Goal: Task Accomplishment & Management: Use online tool/utility

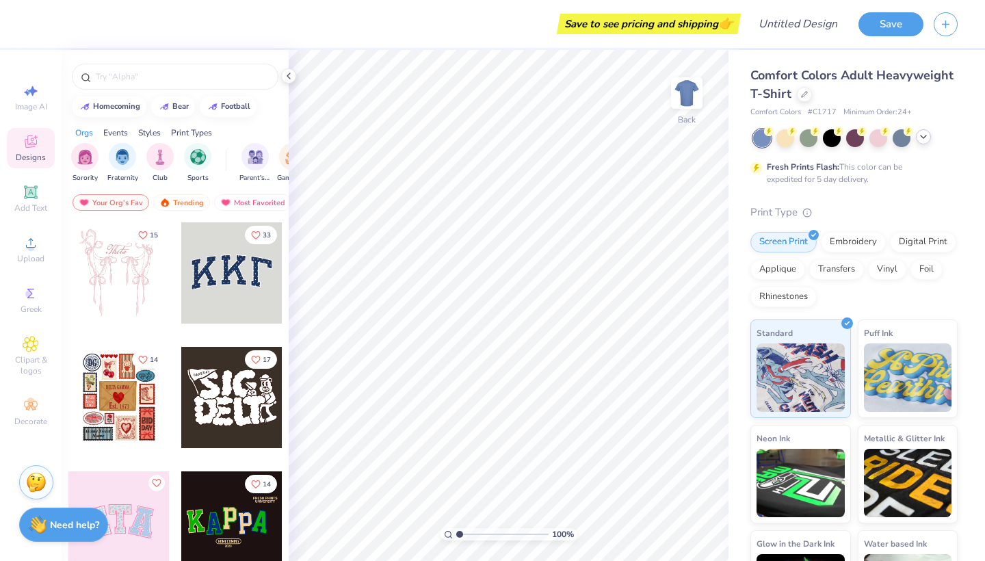
click at [924, 142] on div at bounding box center [923, 136] width 15 height 15
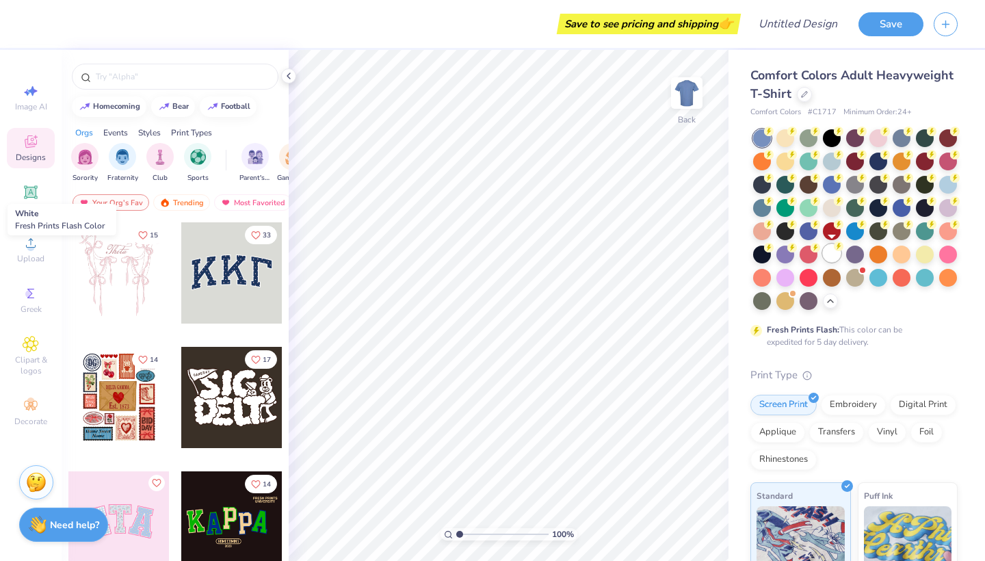
click at [829, 254] on div at bounding box center [832, 253] width 18 height 18
click at [830, 304] on div at bounding box center [830, 299] width 15 height 15
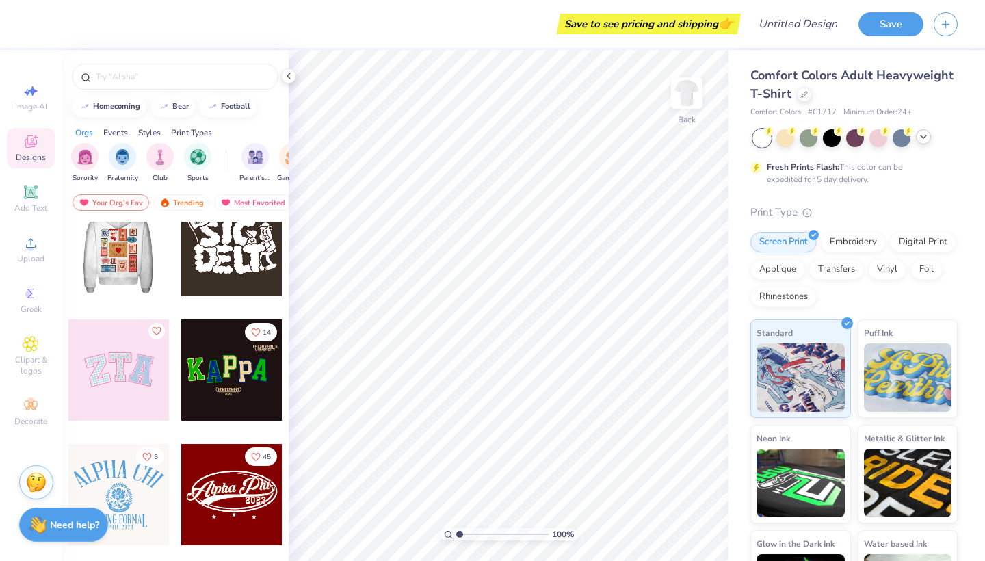
scroll to position [189, 0]
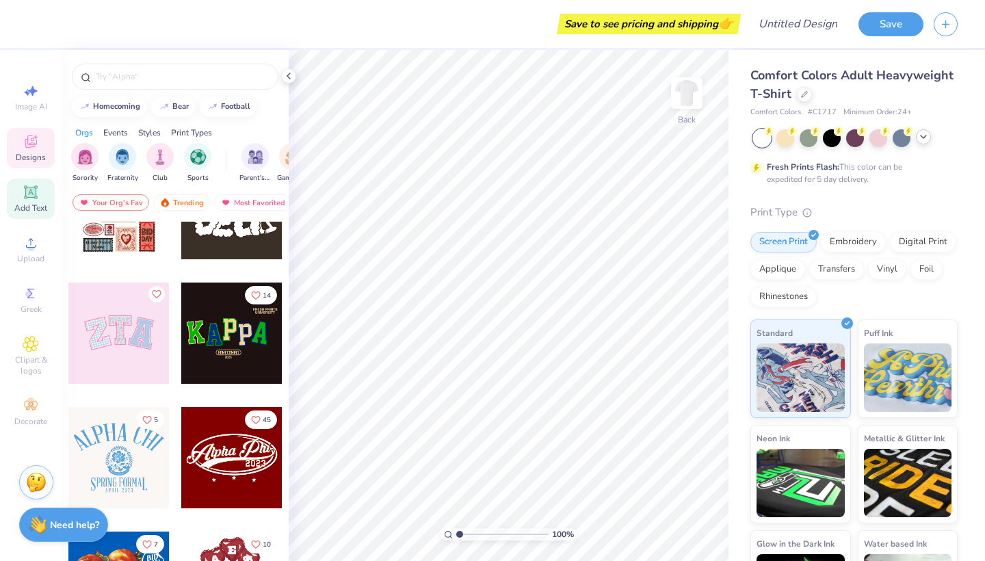
click at [21, 193] on div "Add Text" at bounding box center [31, 198] width 48 height 40
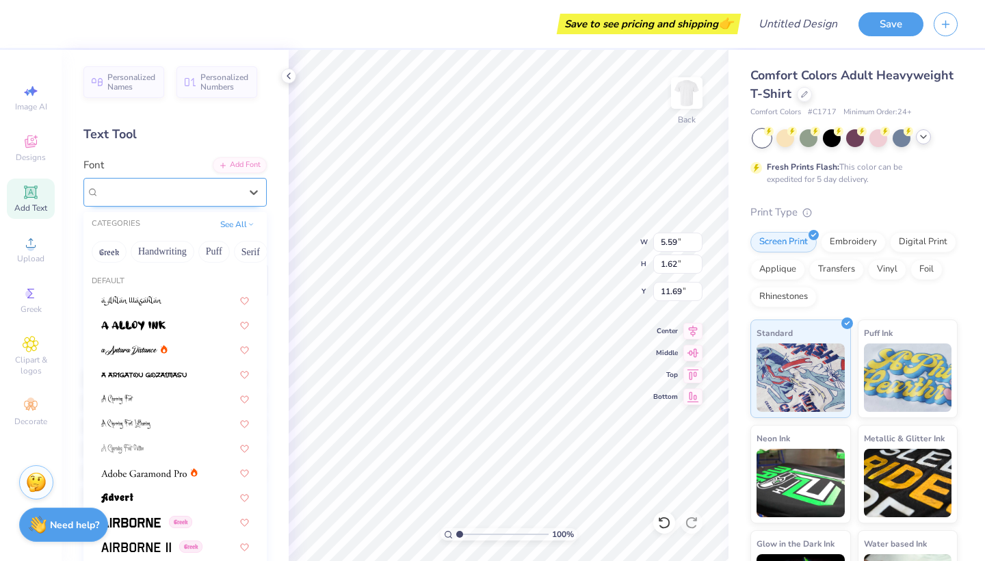
click at [174, 198] on div "Super Dream" at bounding box center [170, 191] width 144 height 21
click at [174, 198] on div "Super Dream" at bounding box center [169, 192] width 141 height 16
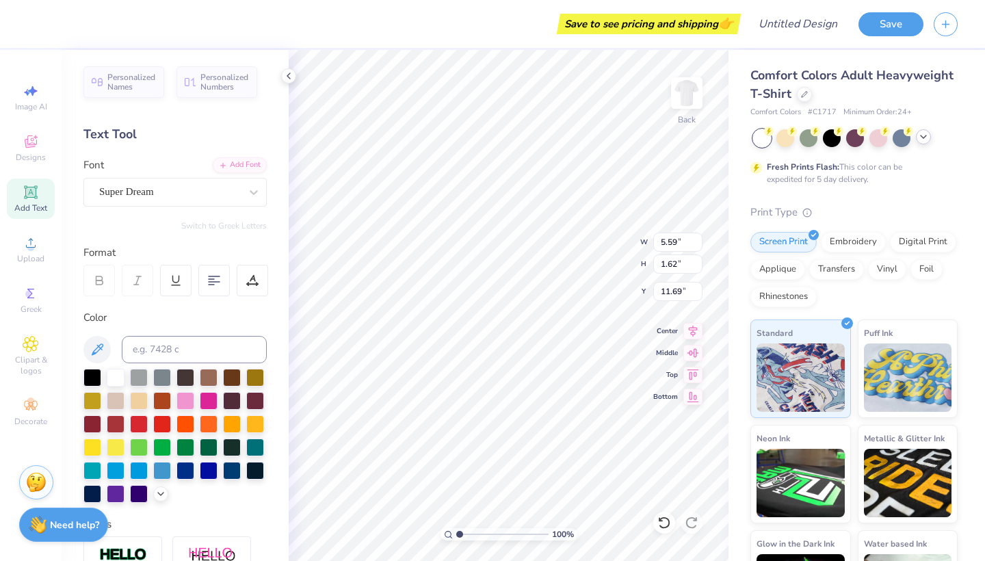
scroll to position [0, 2]
type textarea "Fell In Love"
click at [157, 421] on div at bounding box center [162, 423] width 18 height 18
click at [700, 374] on icon at bounding box center [692, 373] width 19 height 16
type input "11.76"
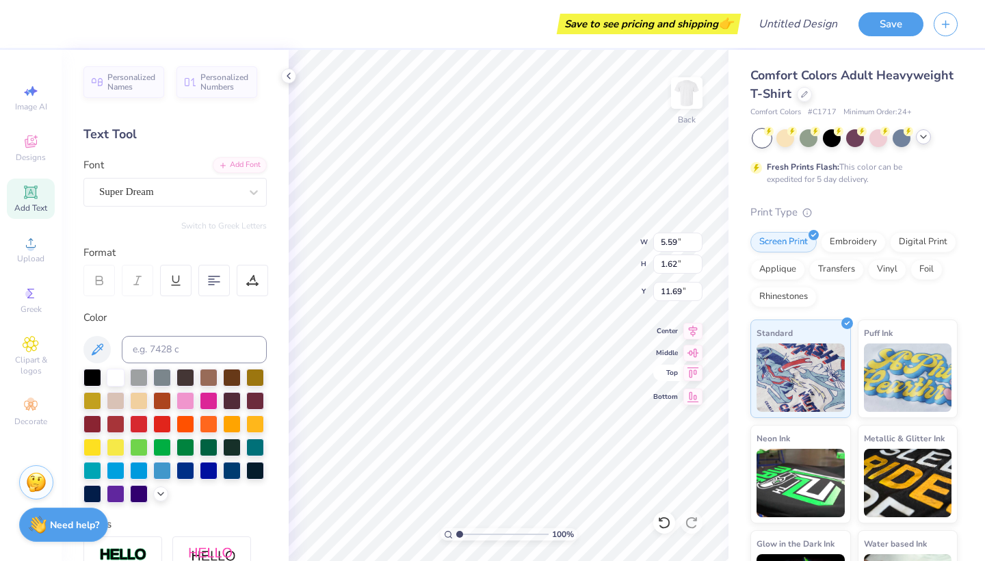
type input "1.63"
type input "0.50"
click at [695, 362] on div "100 % Back W 11.76 11.76 " H 1.63 1.63 " Y 0.50 0.50 " Center Middle Top Bottom" at bounding box center [509, 305] width 440 height 511
click at [701, 352] on icon at bounding box center [692, 351] width 19 height 16
click at [693, 331] on icon at bounding box center [692, 329] width 19 height 16
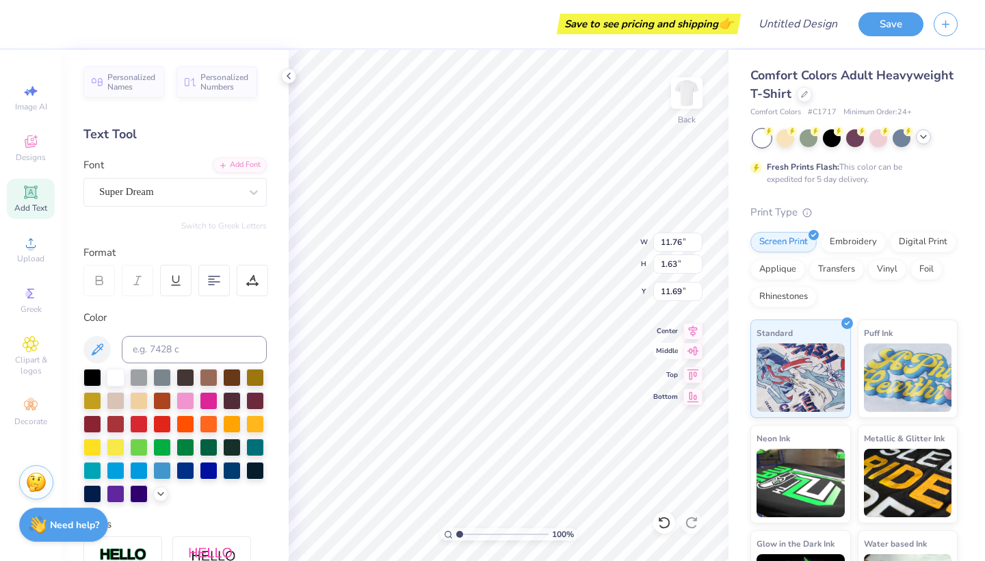
click at [700, 354] on icon at bounding box center [692, 351] width 19 height 16
type input "4.81"
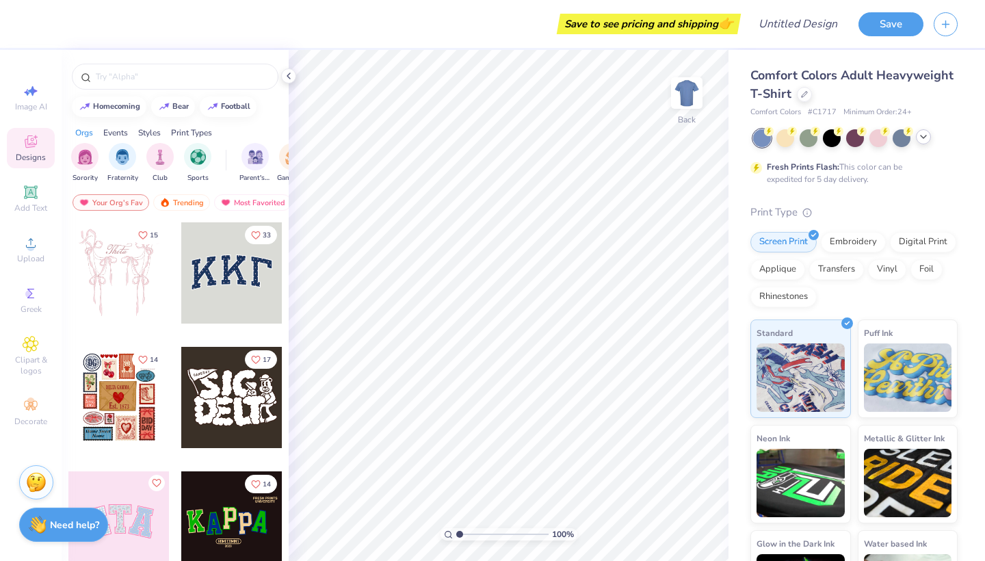
click at [923, 141] on icon at bounding box center [923, 136] width 11 height 11
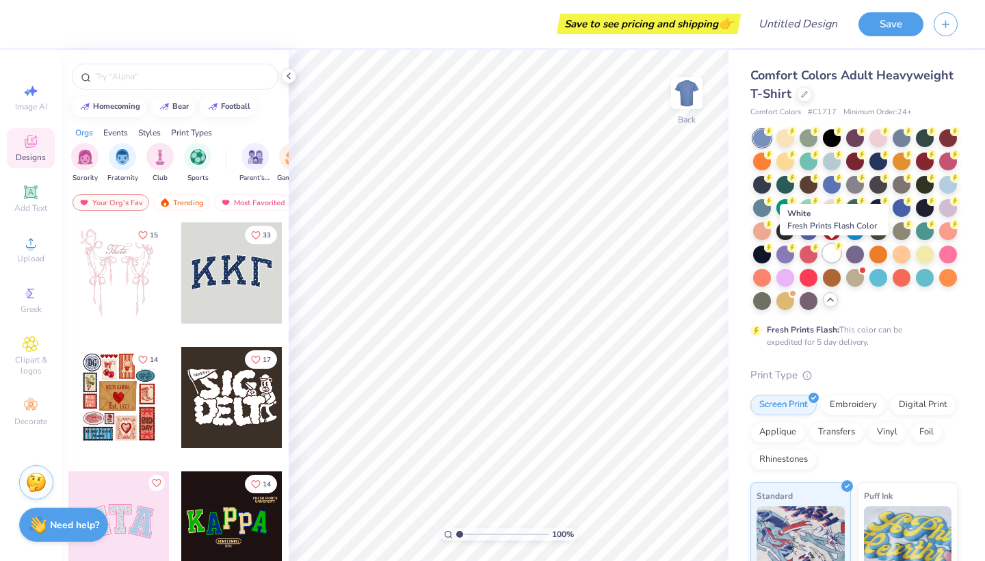
click at [832, 252] on div at bounding box center [832, 253] width 18 height 18
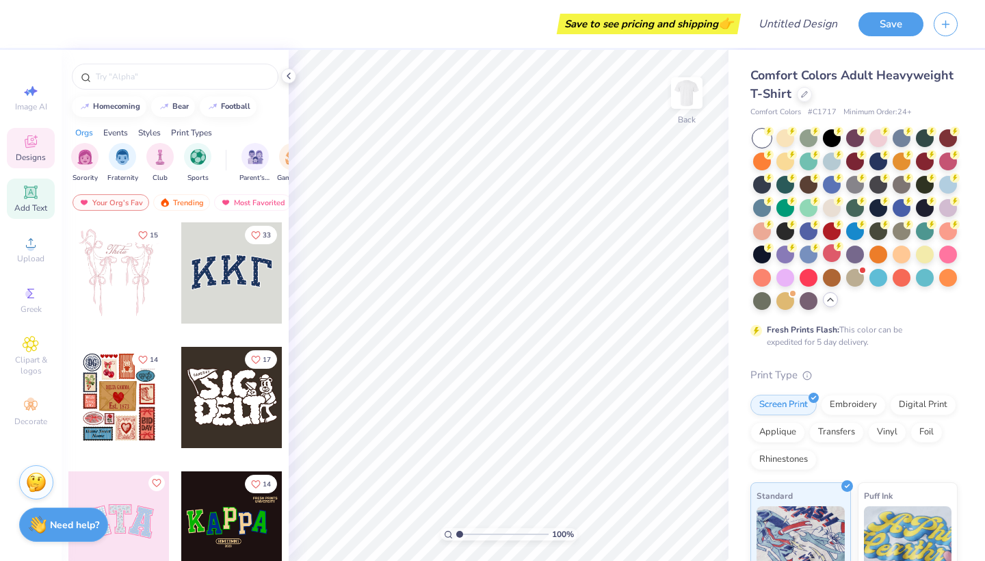
click at [36, 217] on div "Add Text" at bounding box center [31, 198] width 48 height 40
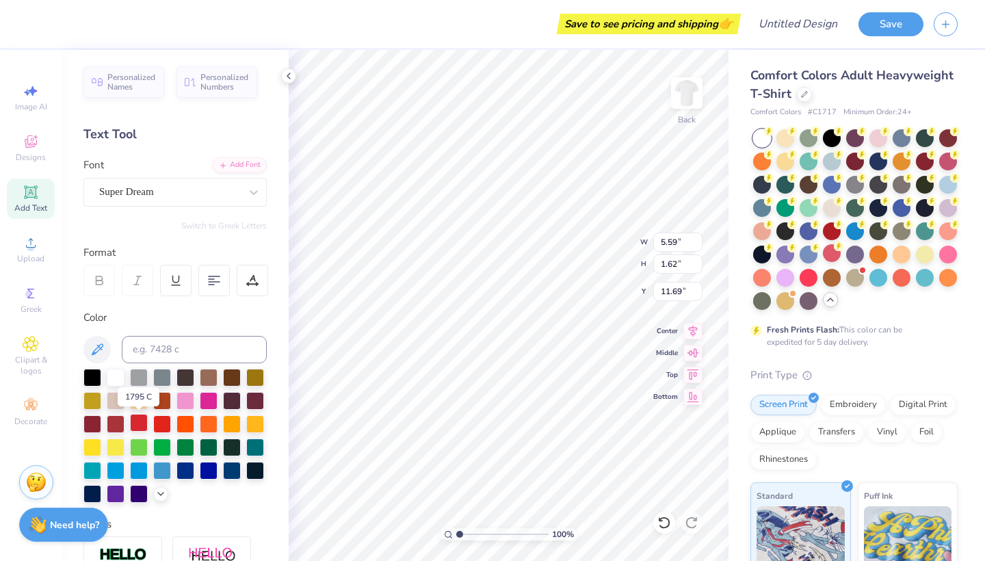
click at [142, 423] on div at bounding box center [139, 423] width 18 height 18
type textarea "Fell In Love"
type input "4.60"
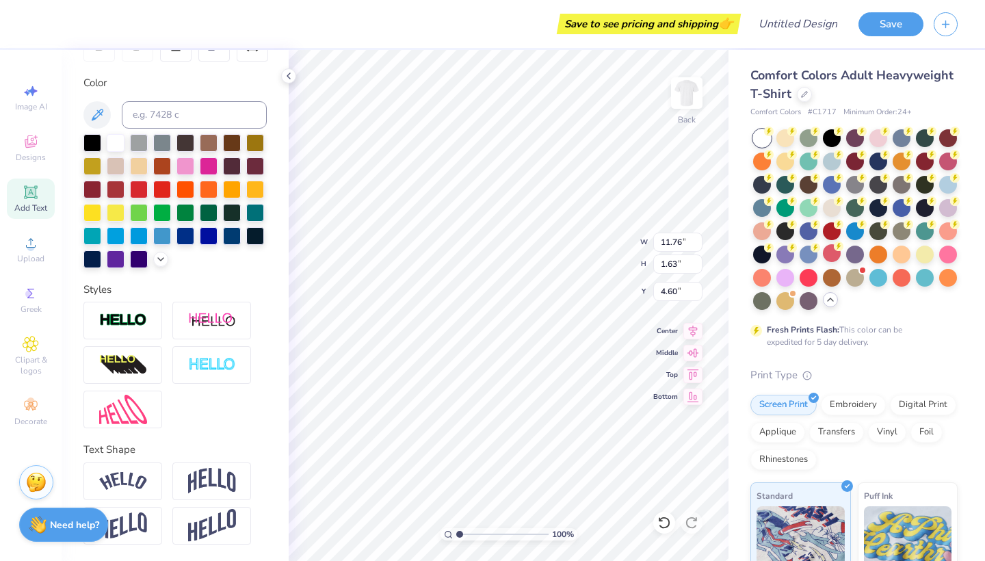
scroll to position [235, 0]
click at [137, 473] on img at bounding box center [123, 481] width 48 height 18
type input "13.50"
type input "3.16"
type input "3.83"
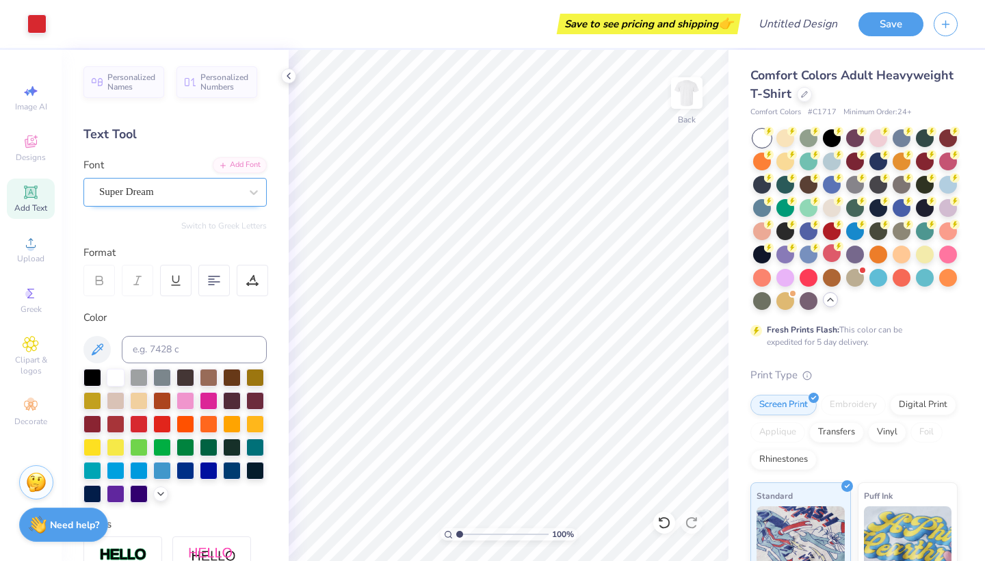
scroll to position [0, 0]
click at [41, 194] on div "Add Text" at bounding box center [31, 198] width 48 height 40
click at [141, 423] on div at bounding box center [139, 423] width 18 height 18
type textarea "With AA"
click at [150, 80] on span "Personalized Names" at bounding box center [131, 79] width 49 height 19
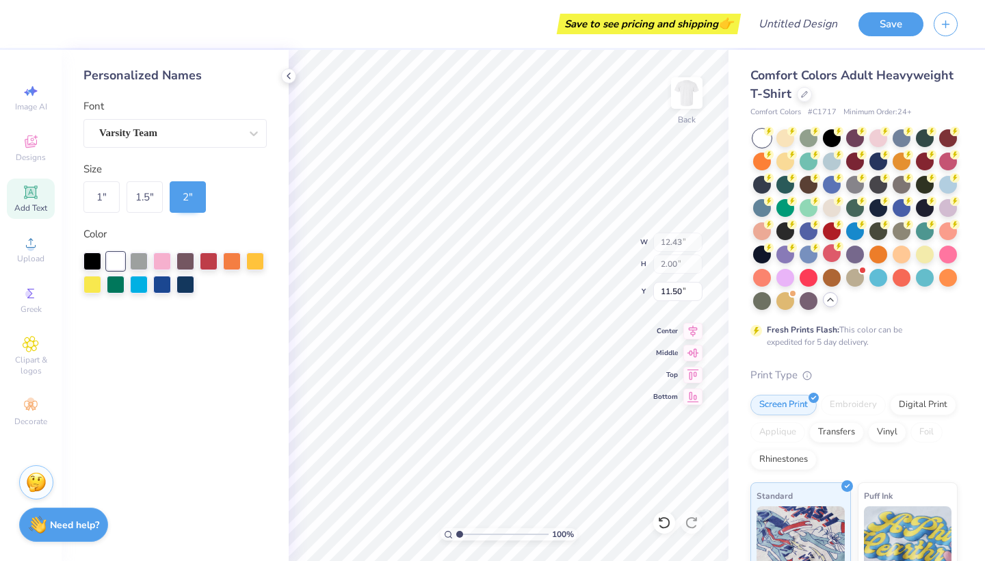
type input "12.43"
type input "2.00"
type input "11.50"
click at [286, 77] on icon at bounding box center [288, 75] width 11 height 11
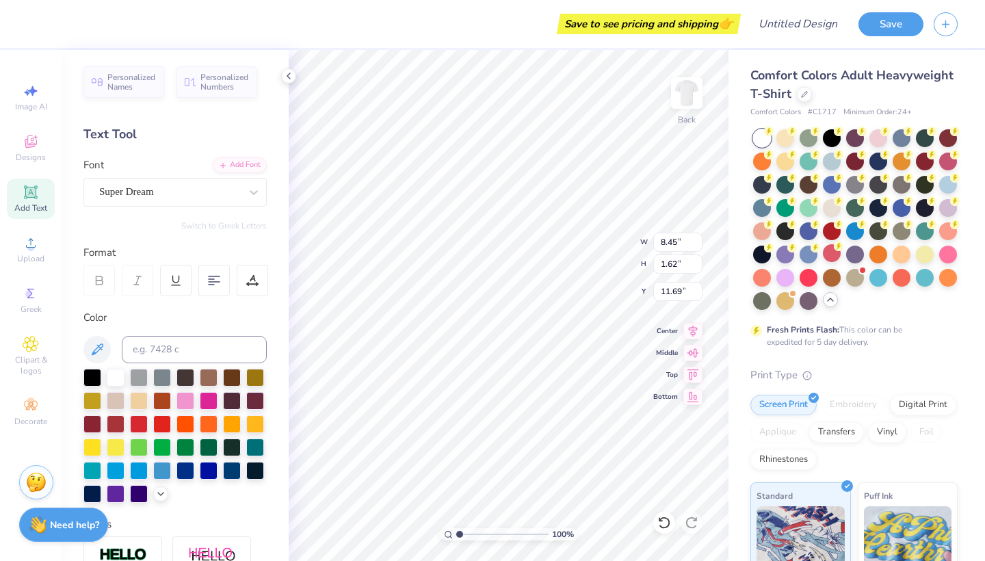
scroll to position [60, 0]
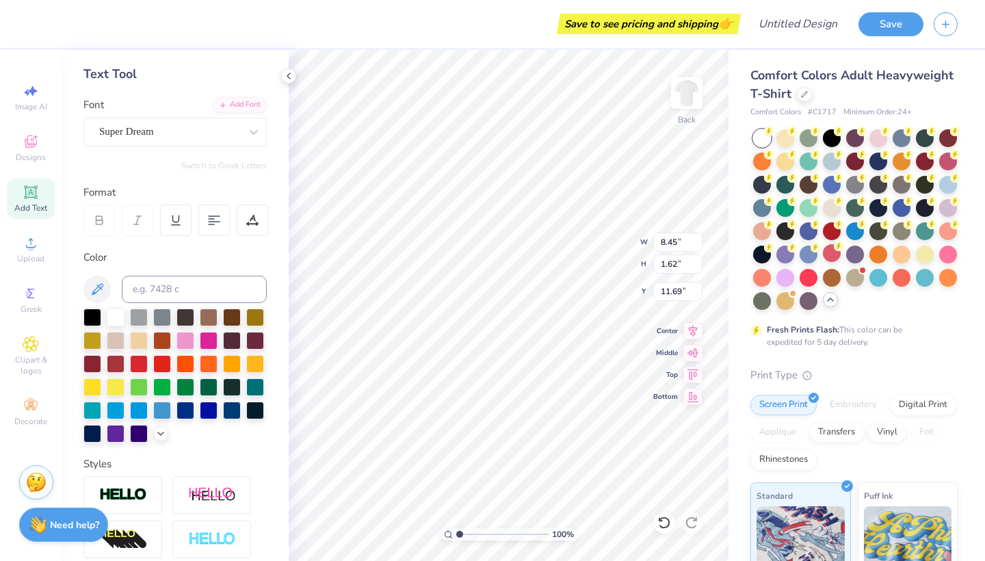
click at [159, 176] on div "Personalized Names Personalized Numbers Text Tool Add Font Font Super Dream Swi…" at bounding box center [175, 305] width 227 height 511
click at [34, 305] on span "Greek" at bounding box center [31, 309] width 21 height 11
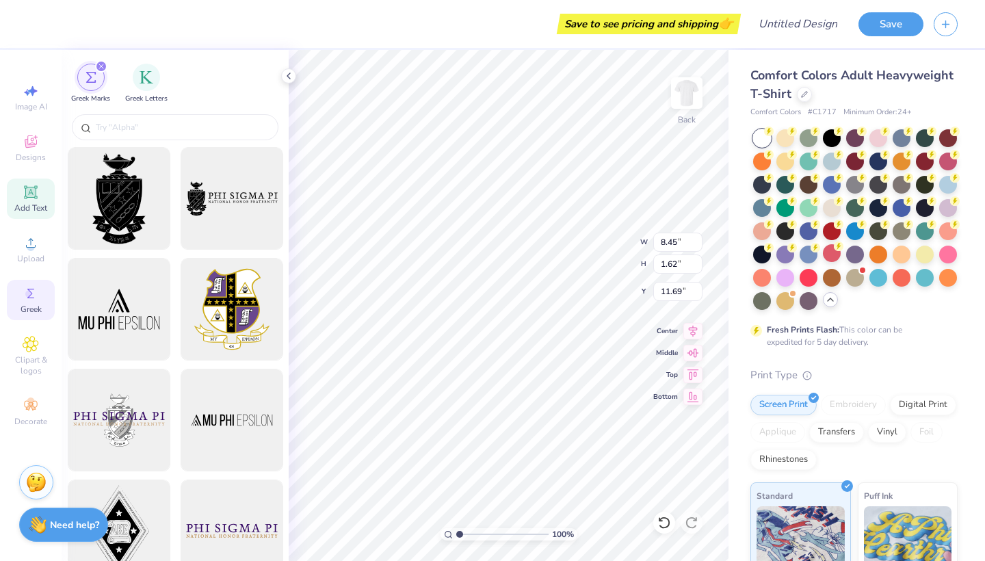
click at [36, 198] on icon at bounding box center [31, 192] width 16 height 16
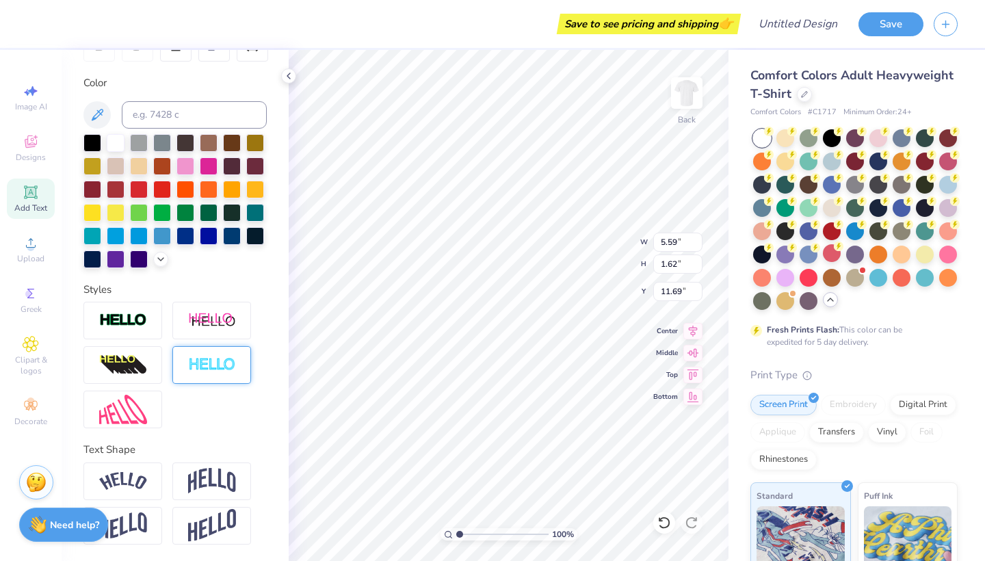
scroll to position [235, 0]
click at [125, 482] on img at bounding box center [123, 481] width 48 height 18
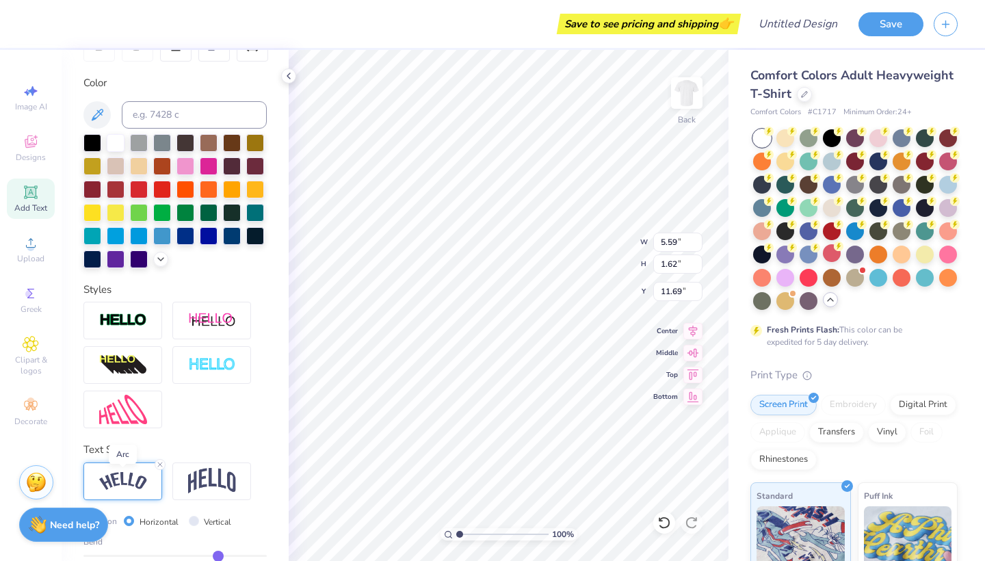
type input "7.59"
type input "2.13"
type input "11.43"
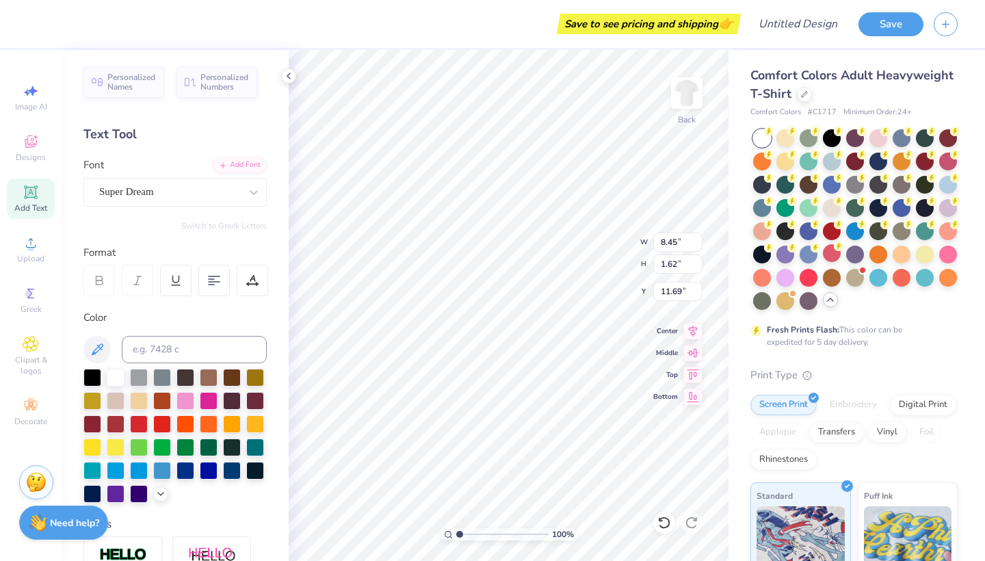
scroll to position [0, 0]
click at [61, 522] on strong "Need help?" at bounding box center [74, 522] width 49 height 13
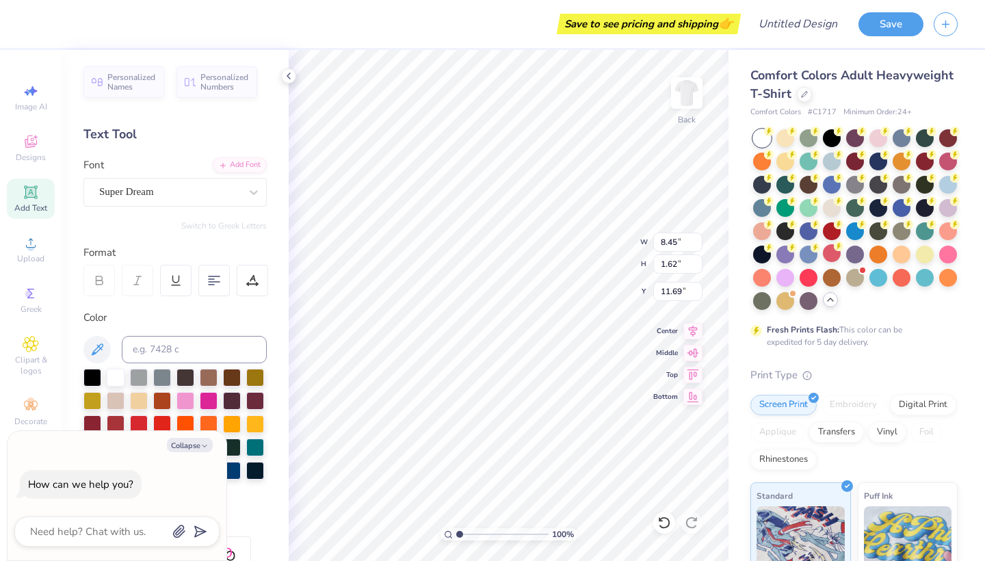
type textarea "x"
click at [50, 531] on textarea at bounding box center [98, 531] width 139 height 18
type textarea "h"
type textarea "x"
type textarea "ho"
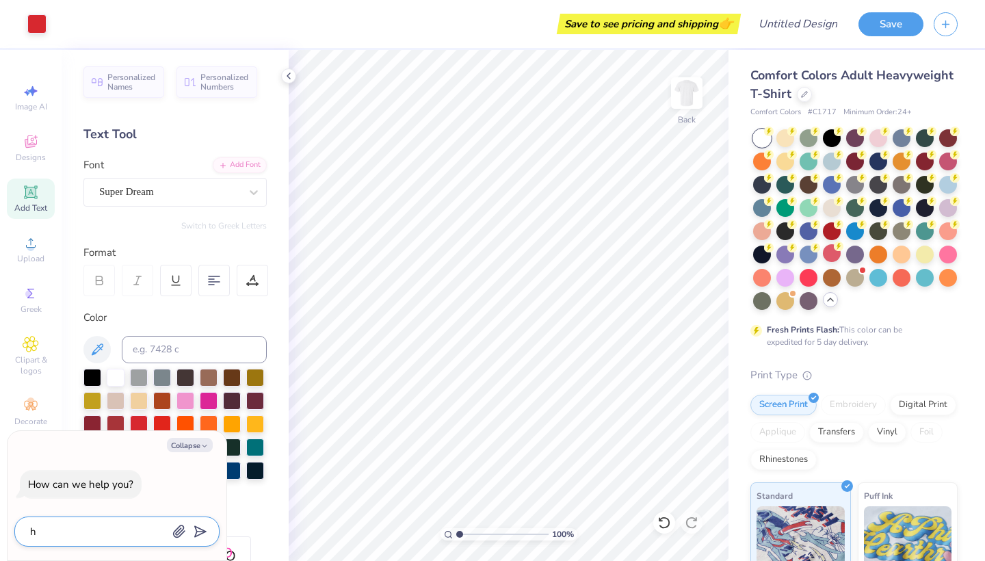
type textarea "x"
type textarea "how"
type textarea "x"
type textarea "how"
type textarea "x"
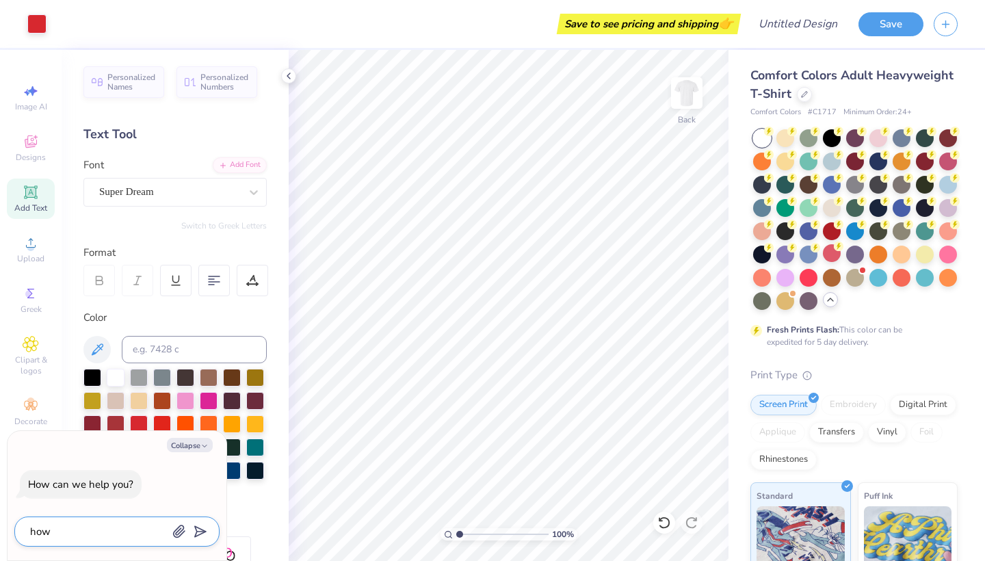
type textarea "how c"
type textarea "x"
type textarea "how ca"
type textarea "x"
type textarea "how can"
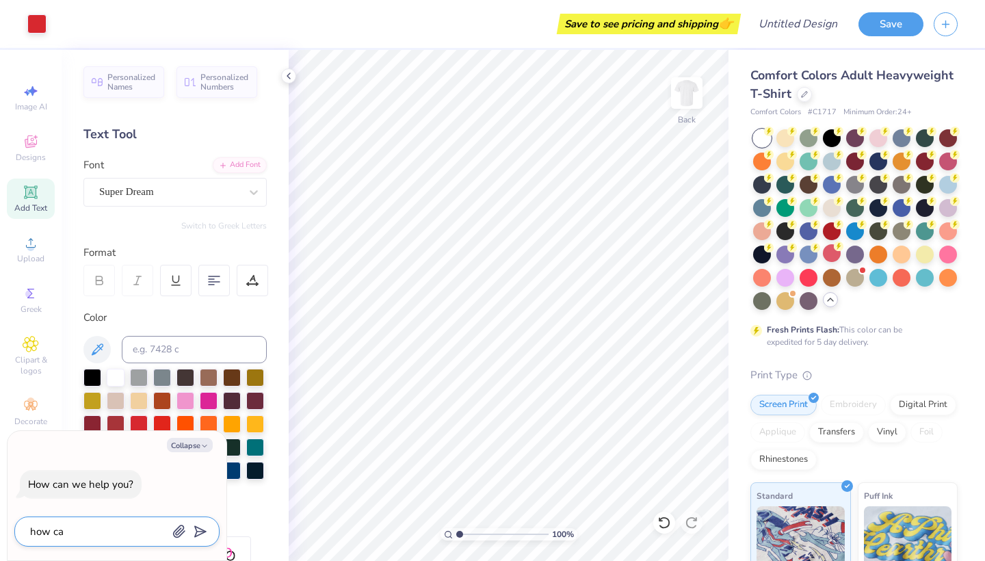
type textarea "x"
type textarea "how canf"
type textarea "x"
type textarea "how can"
type textarea "x"
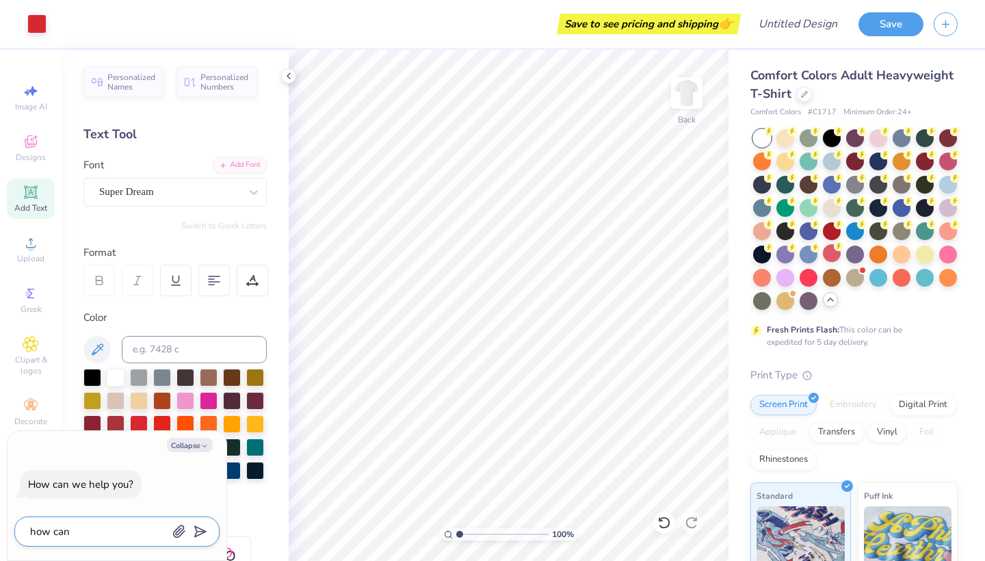
type textarea "how can i"
type textarea "x"
type textarea "how can I"
type textarea "x"
type textarea "how can I g"
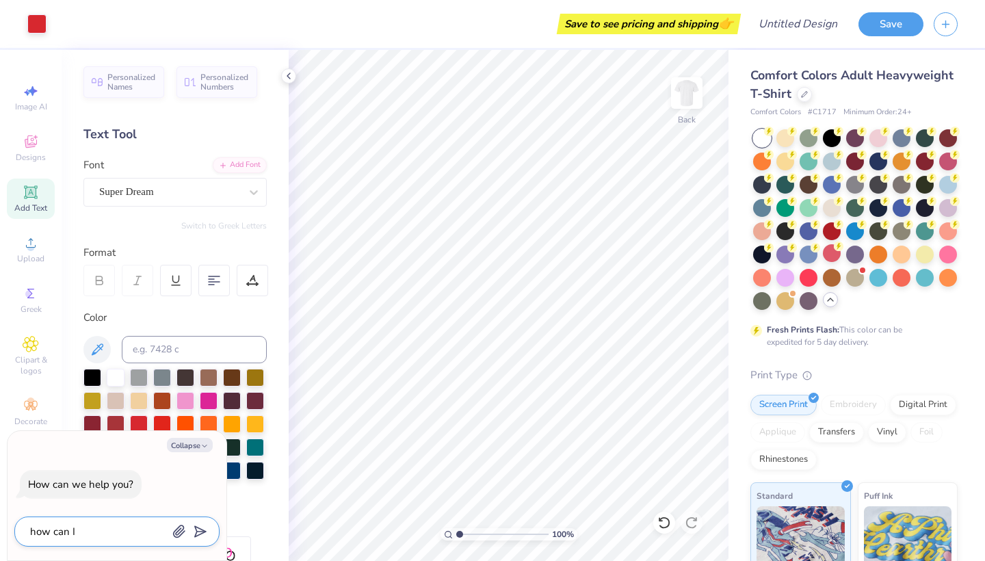
type textarea "x"
type textarea "how can I ge"
type textarea "x"
type textarea "how can I get"
type textarea "x"
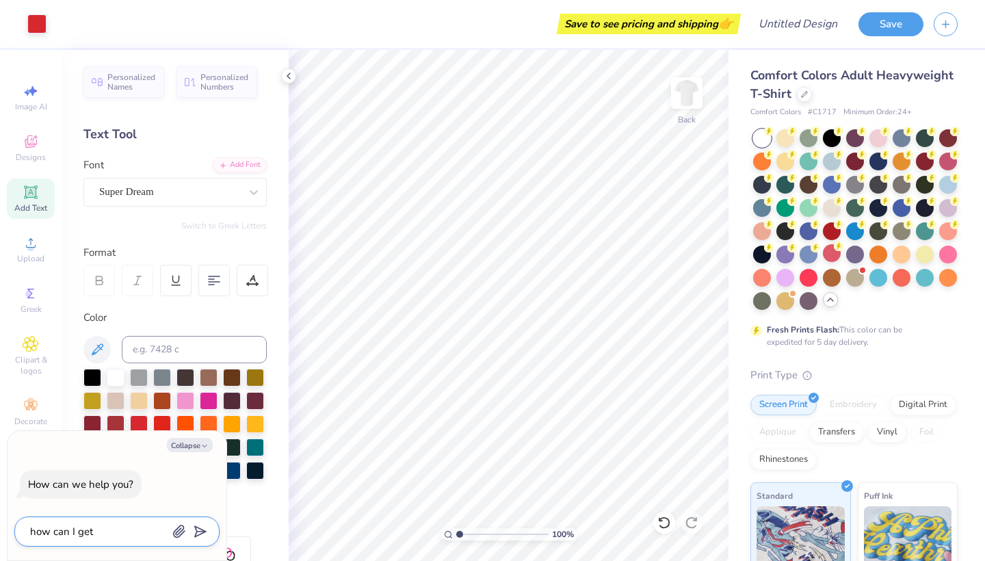
type textarea "how can I get"
type textarea "x"
type textarea "how can I get g"
type textarea "x"
type textarea "how can I get gr"
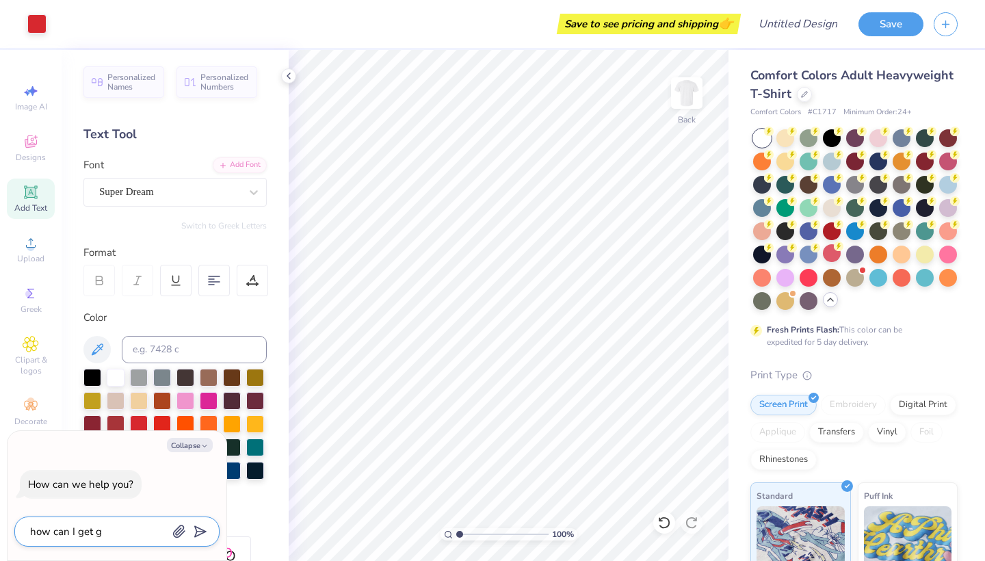
type textarea "x"
type textarea "how can I get gre"
type textarea "x"
type textarea "how can I get gree"
type textarea "x"
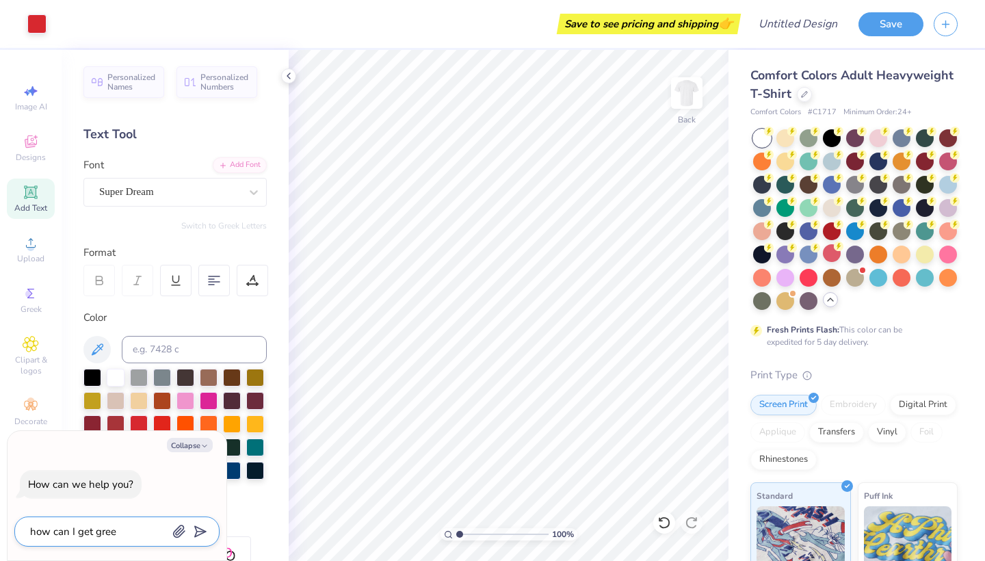
type textarea "how can I get greek"
type textarea "x"
type textarea "how can I get greek"
type textarea "x"
type textarea "how can I get greek l"
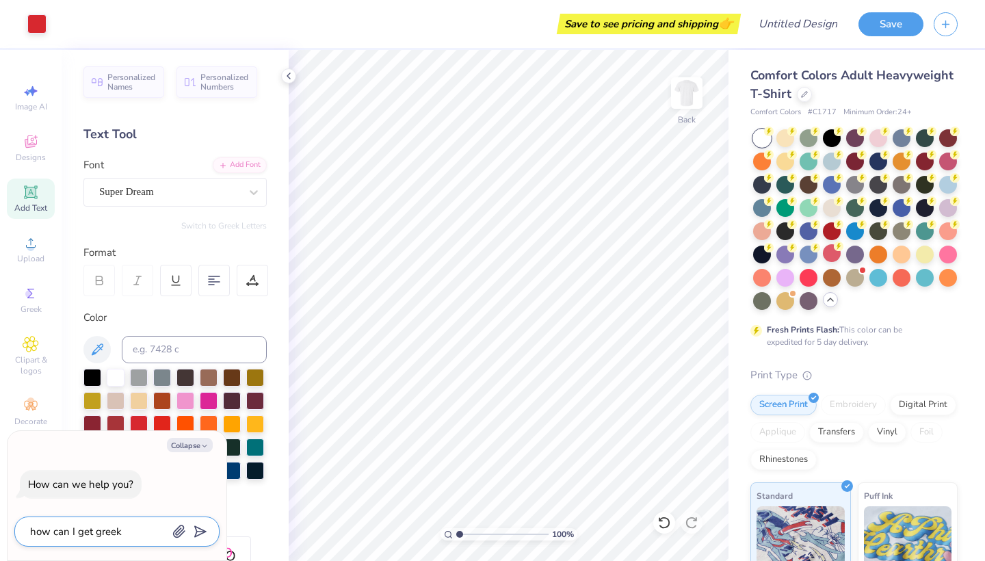
type textarea "x"
type textarea "how can I get greek le"
type textarea "x"
type textarea "how can I get greek let"
type textarea "x"
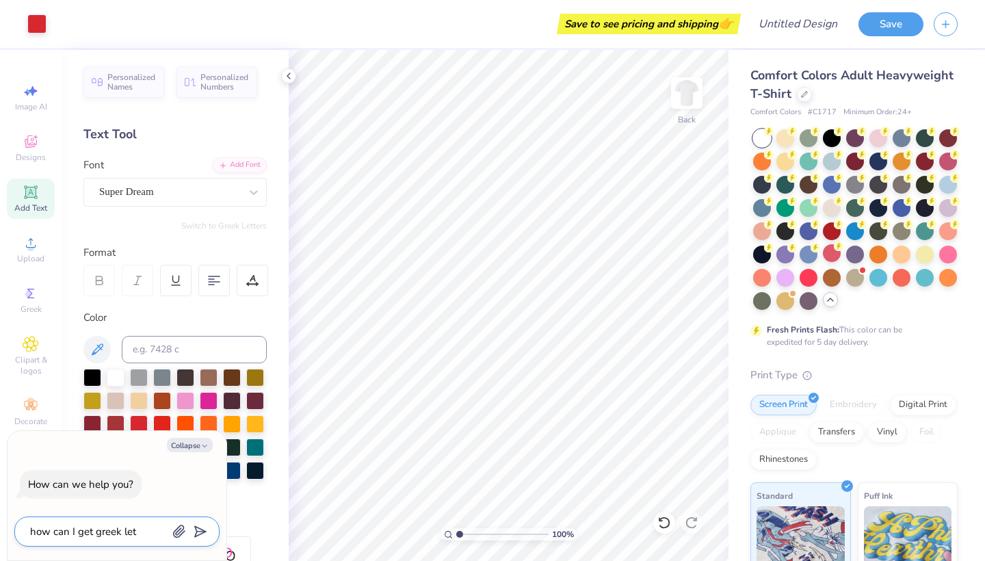
type textarea "how can I get greek lett"
type textarea "x"
type textarea "how can I get [DEMOGRAPHIC_DATA] lette"
type textarea "x"
type textarea "how can I get greek letter"
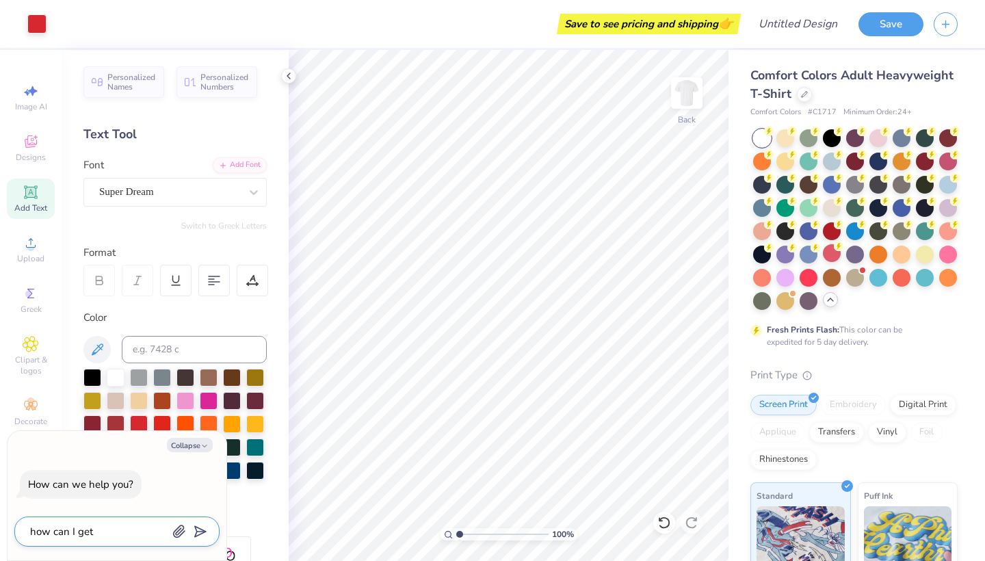
type textarea "x"
type textarea "how can I get greek letters"
type textarea "x"
type textarea "how can I get greek letters"
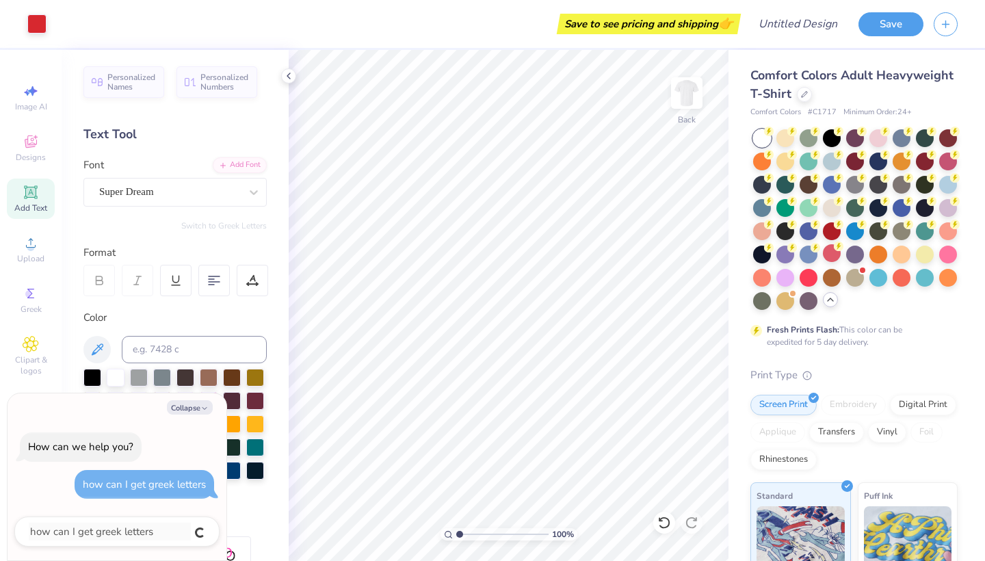
type textarea "x"
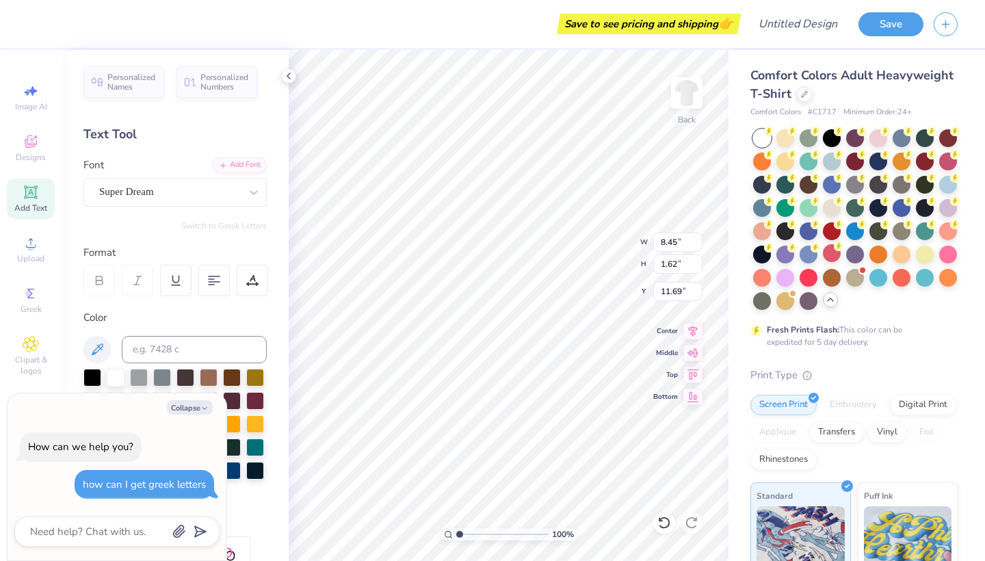
scroll to position [0, 1]
type textarea "x"
type textarea "With ASA"
type textarea "x"
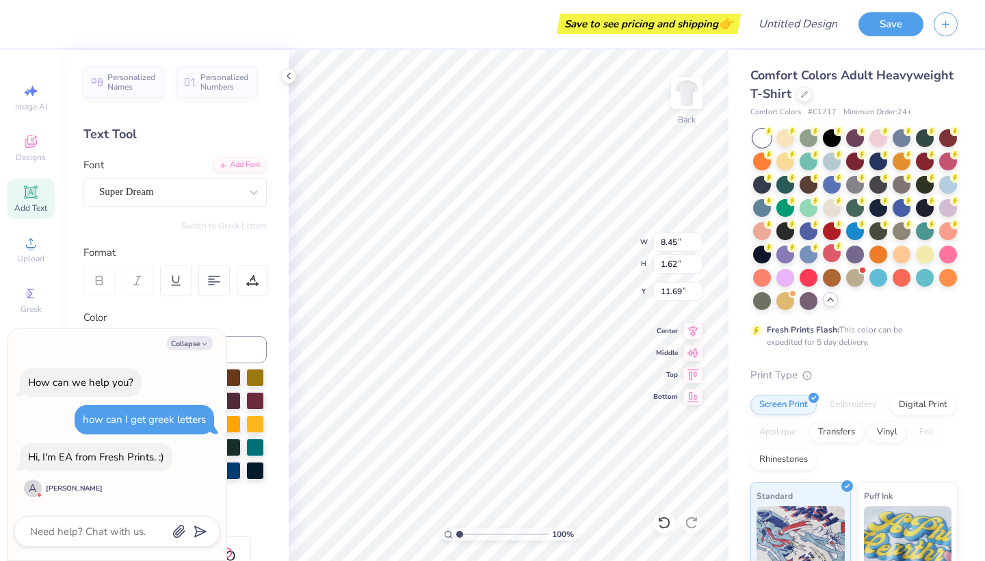
type textarea "With ASA"
click at [157, 312] on div "Color" at bounding box center [174, 318] width 183 height 16
drag, startPoint x: 160, startPoint y: 352, endPoint x: 181, endPoint y: 494, distance: 143.8
click at [160, 352] on div "Collapse How can we help you? how can I get greek letters Hi, I'm EA from Fresh…" at bounding box center [117, 445] width 219 height 232
type textarea "x"
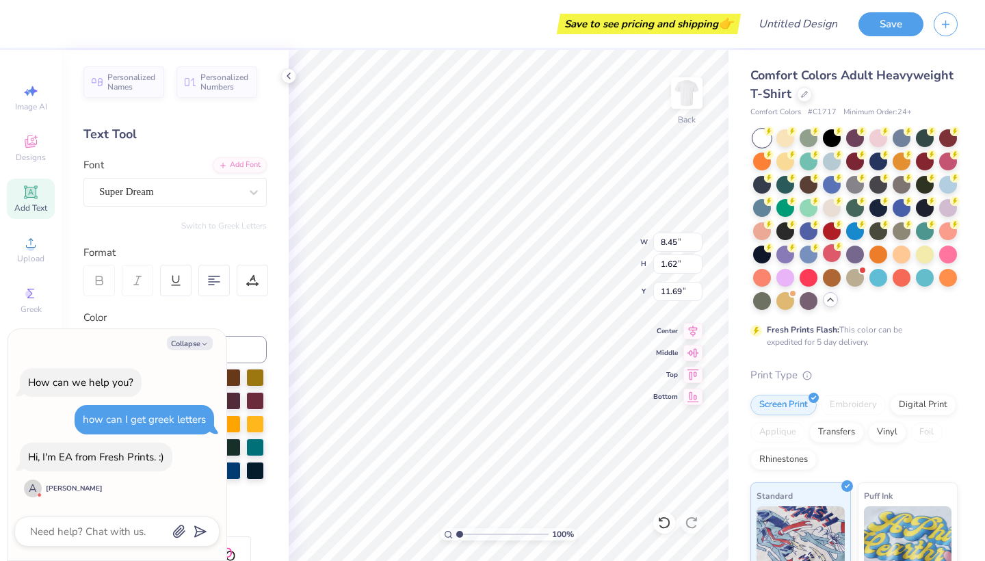
type input "9.84"
type input "1.68"
type input "11.66"
click at [131, 461] on div "Hi, I'm EA from Fresh Prints. :)" at bounding box center [96, 457] width 136 height 14
click at [205, 347] on icon "button" at bounding box center [204, 344] width 8 height 8
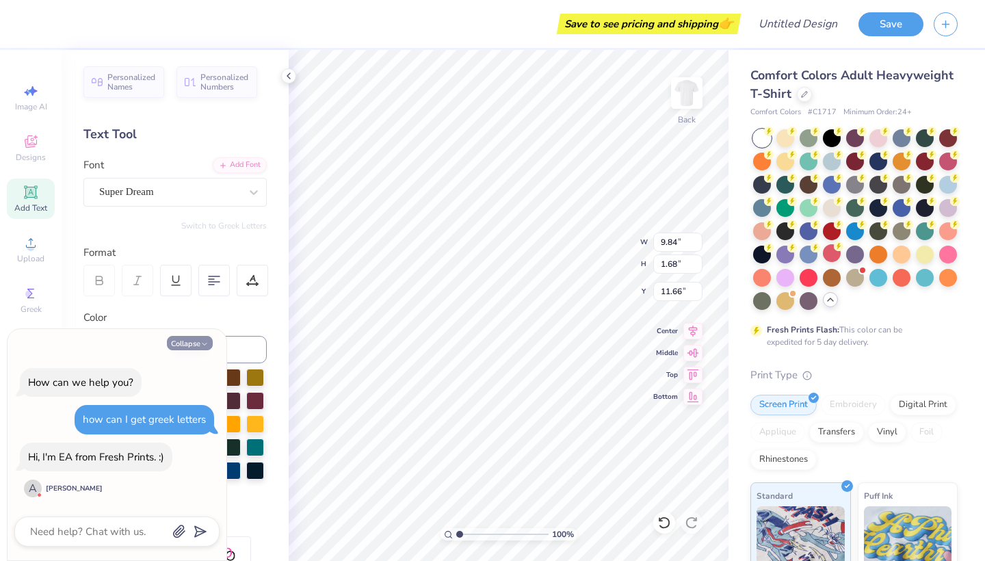
type textarea "x"
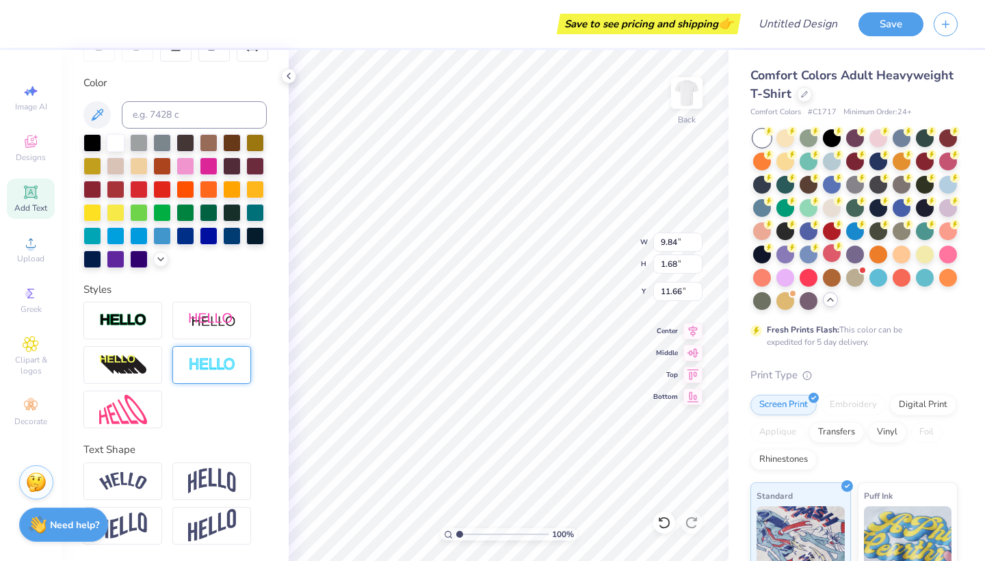
scroll to position [235, 0]
click at [21, 102] on span "Image AI" at bounding box center [31, 106] width 32 height 11
select select "4"
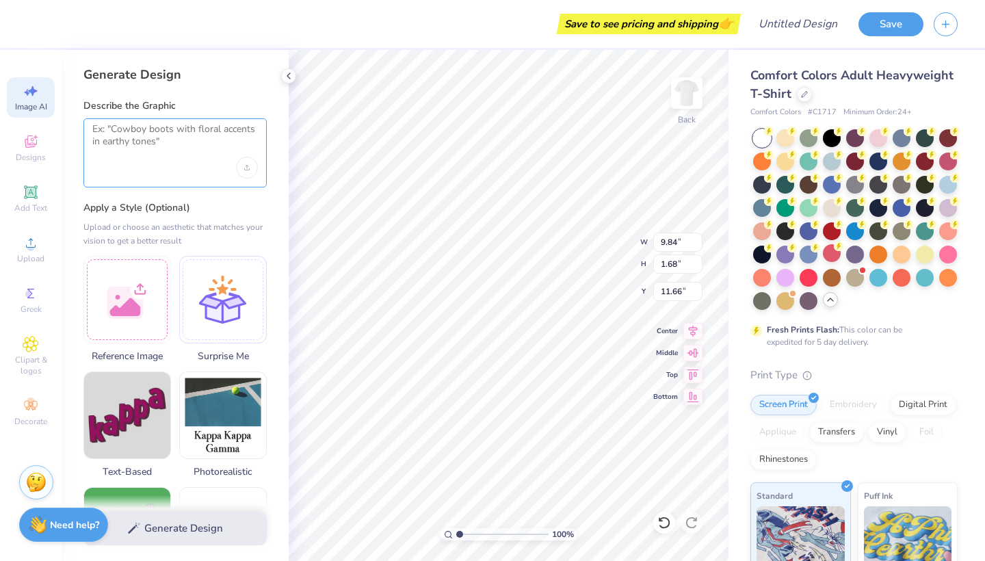
click at [201, 155] on textarea at bounding box center [174, 140] width 165 height 34
type textarea "WithASA"
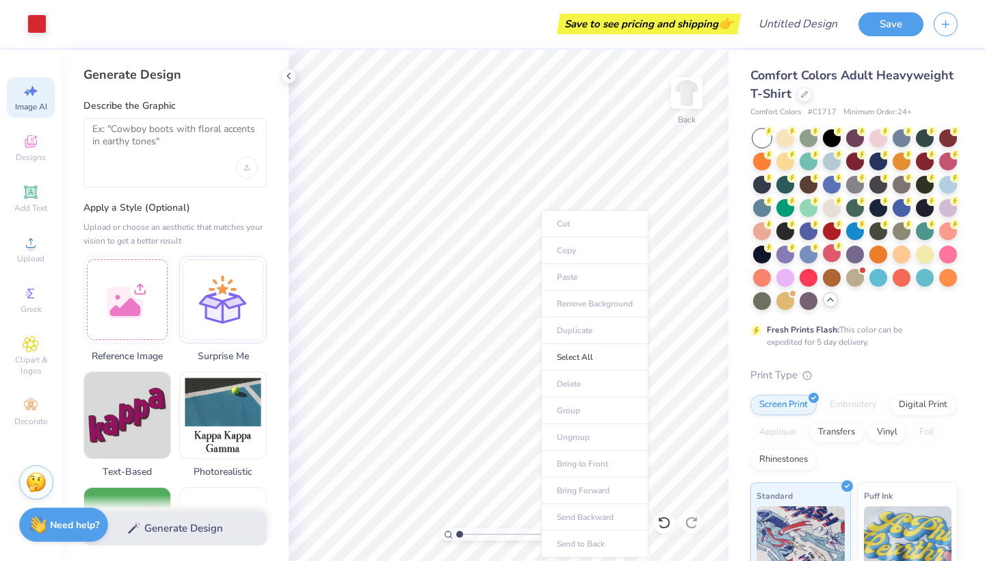
click at [583, 382] on ul "Cut Copy Paste Remove Background Duplicate Select All Delete Group Ungroup Brin…" at bounding box center [594, 383] width 107 height 347
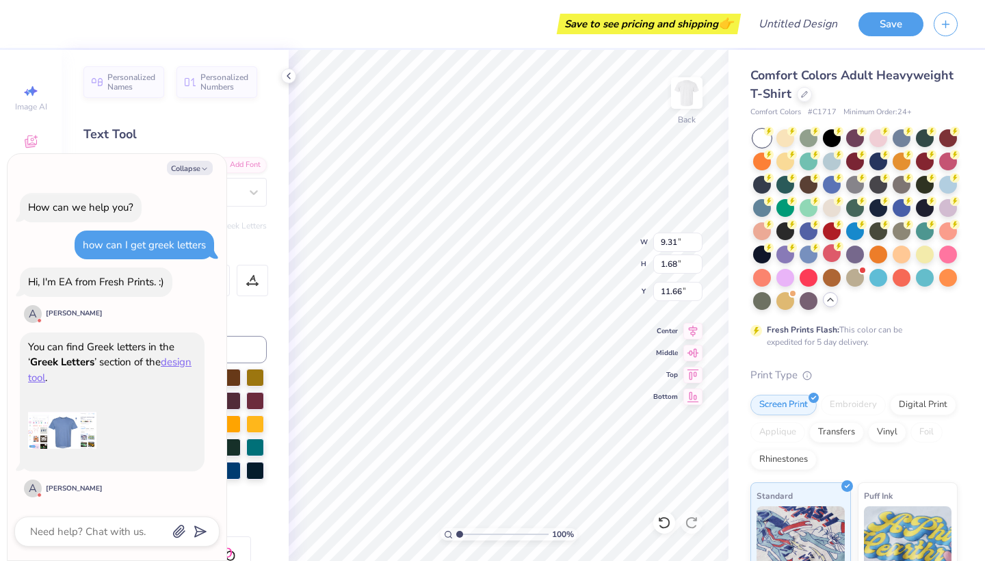
scroll to position [9, 0]
type textarea "x"
type textarea "Fell In"
type textarea "x"
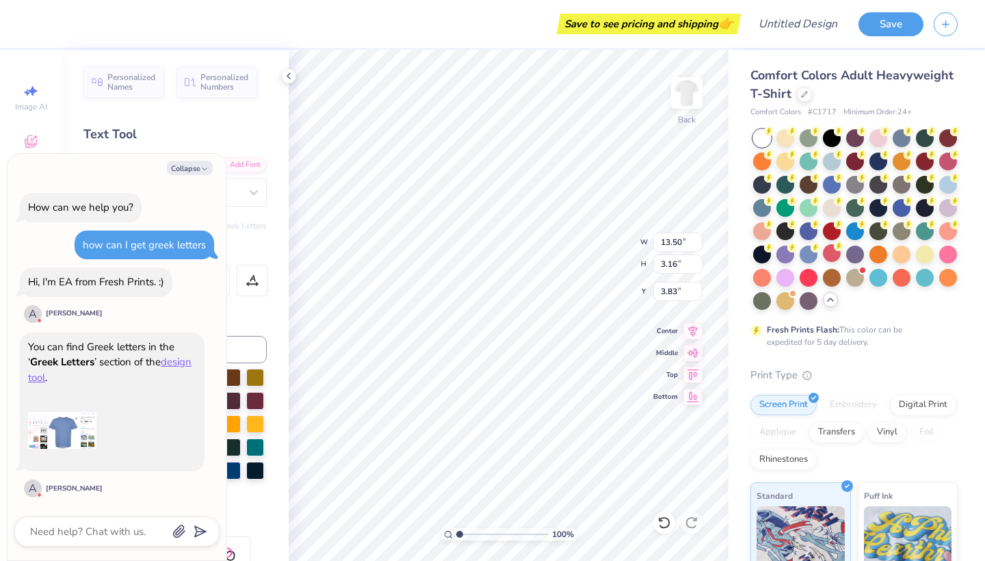
scroll to position [0, 0]
type textarea "F"
click at [38, 94] on icon at bounding box center [31, 91] width 16 height 16
type textarea "x"
select select "4"
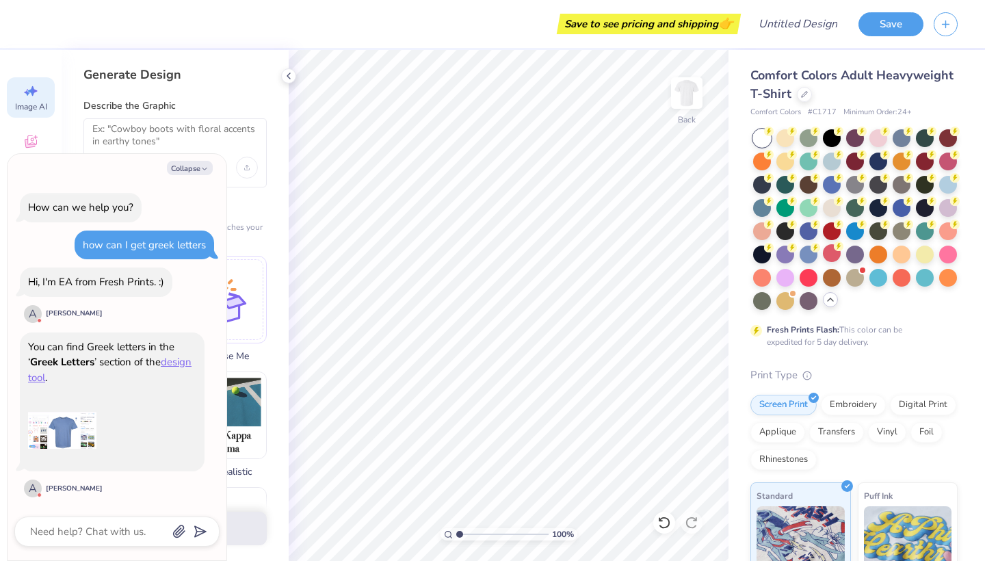
scroll to position [9, 0]
click at [198, 165] on button "Collapse" at bounding box center [190, 168] width 46 height 14
type textarea "x"
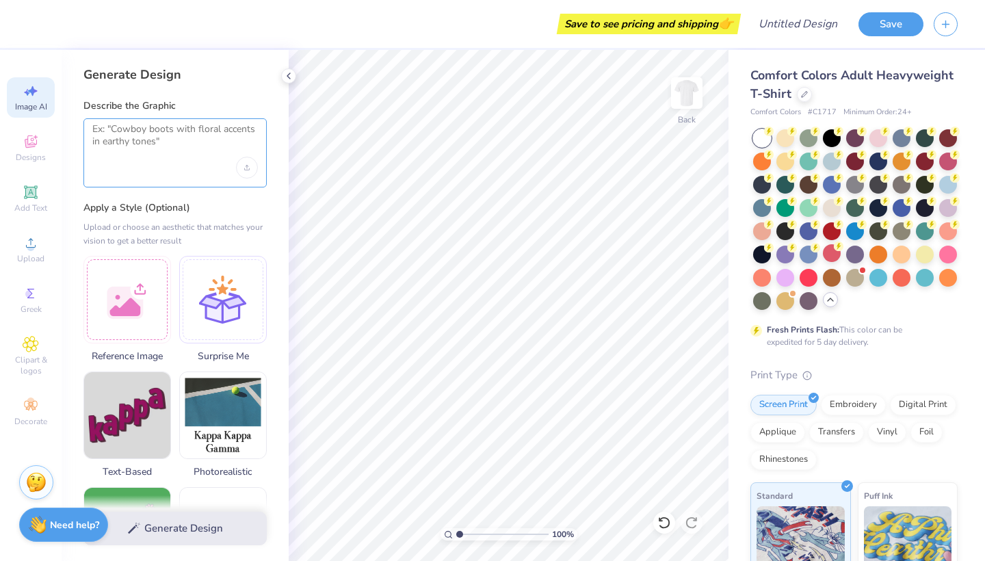
click at [204, 131] on textarea at bounding box center [174, 140] width 165 height 34
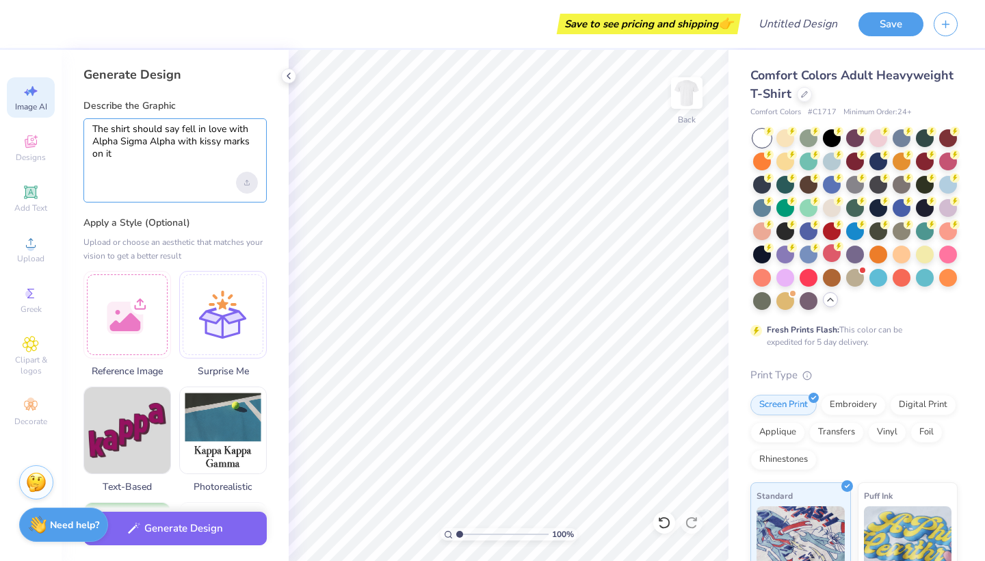
type textarea "The shirt should say fell in love with Alpha Sigma Alpha with kissy marks on it"
click at [254, 185] on div "Upload image" at bounding box center [247, 183] width 22 height 22
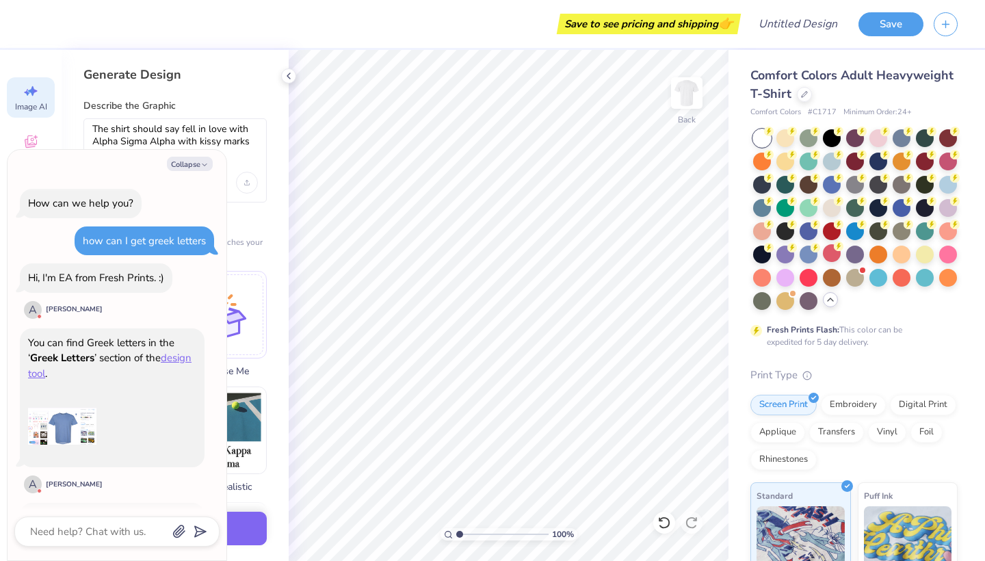
scroll to position [148, 0]
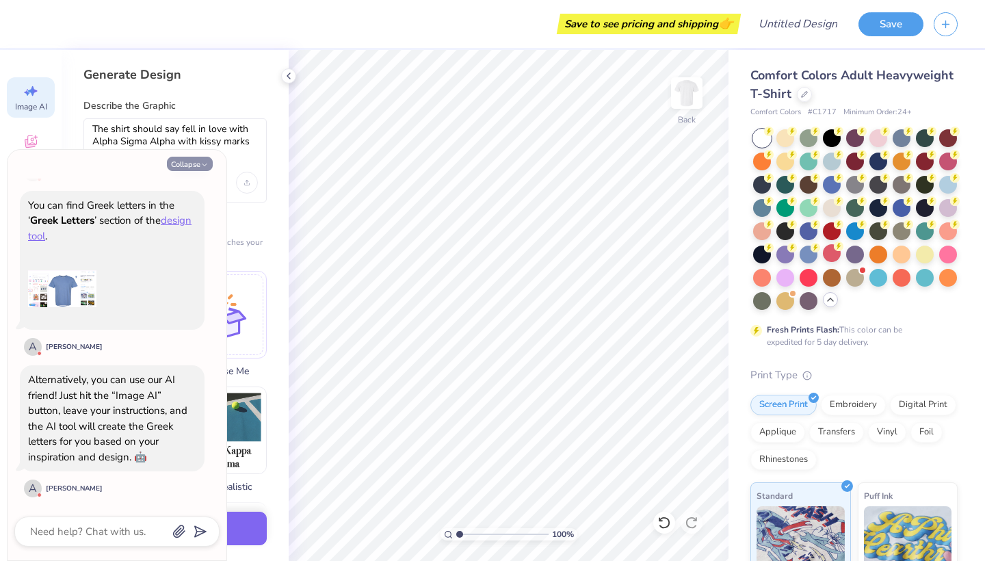
click at [190, 164] on button "Collapse" at bounding box center [190, 164] width 46 height 14
type textarea "x"
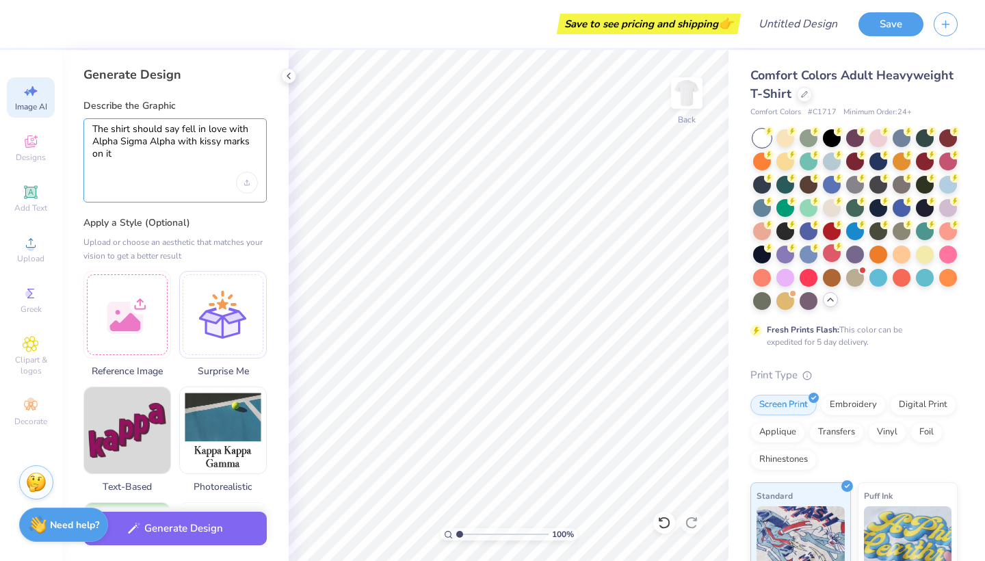
click at [143, 169] on textarea "The shirt should say fell in love with Alpha Sigma Alpha with kissy marks on it" at bounding box center [174, 147] width 165 height 49
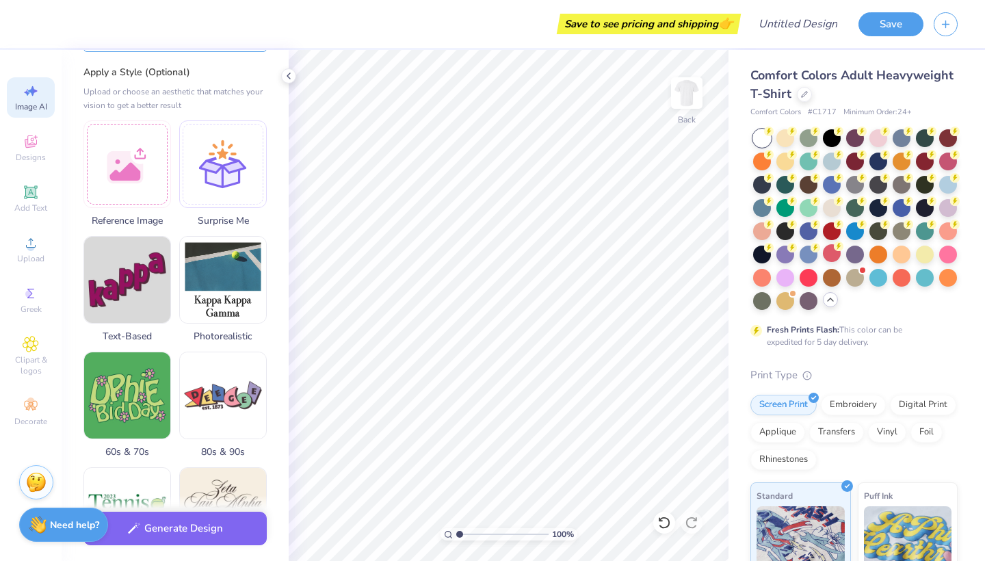
scroll to position [263, 0]
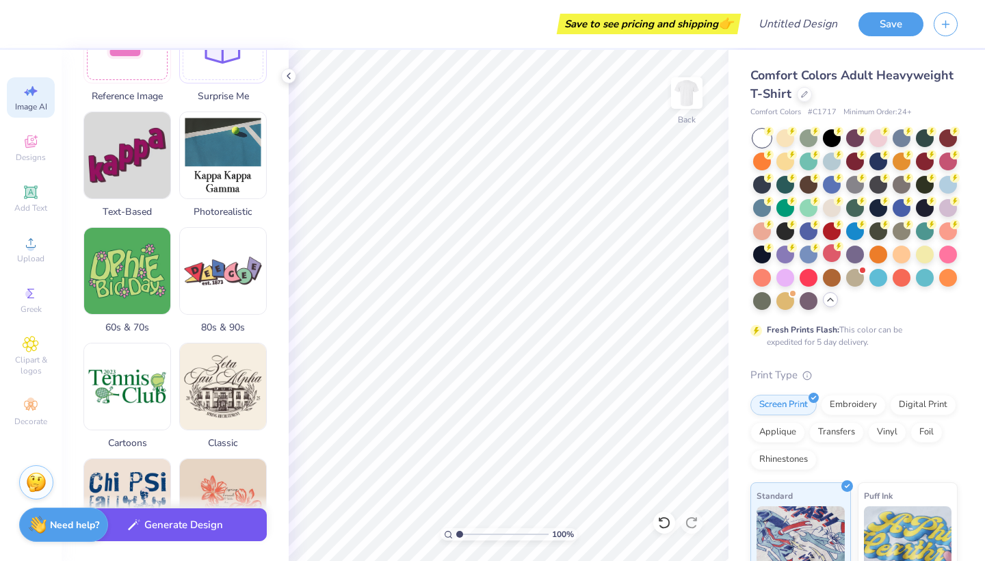
type textarea "The shirt should say fell in love with Alpha Sigma Alpha with kissy marks on it"
click at [193, 528] on button "Generate Design" at bounding box center [174, 525] width 183 height 34
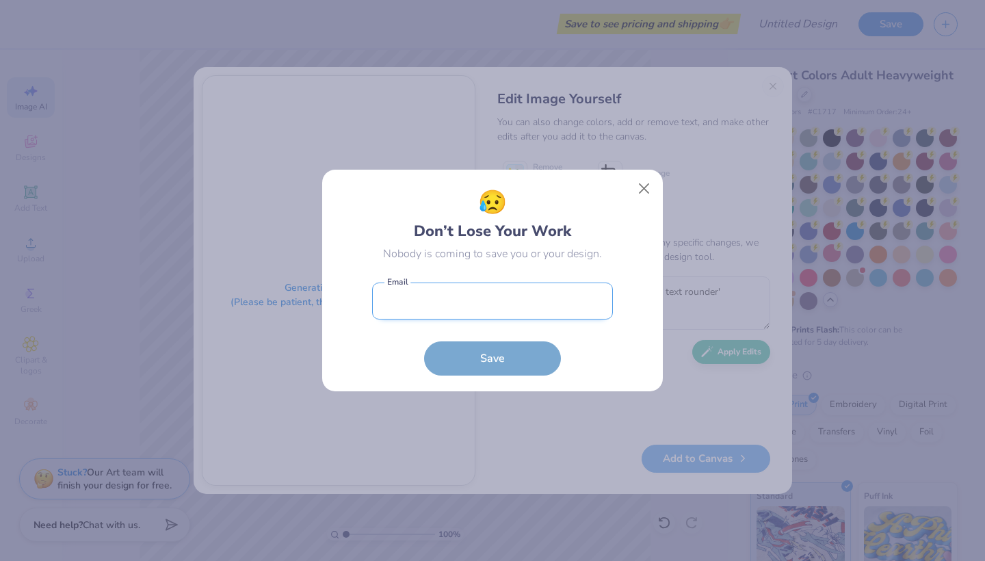
click at [494, 304] on input "email" at bounding box center [492, 301] width 241 height 38
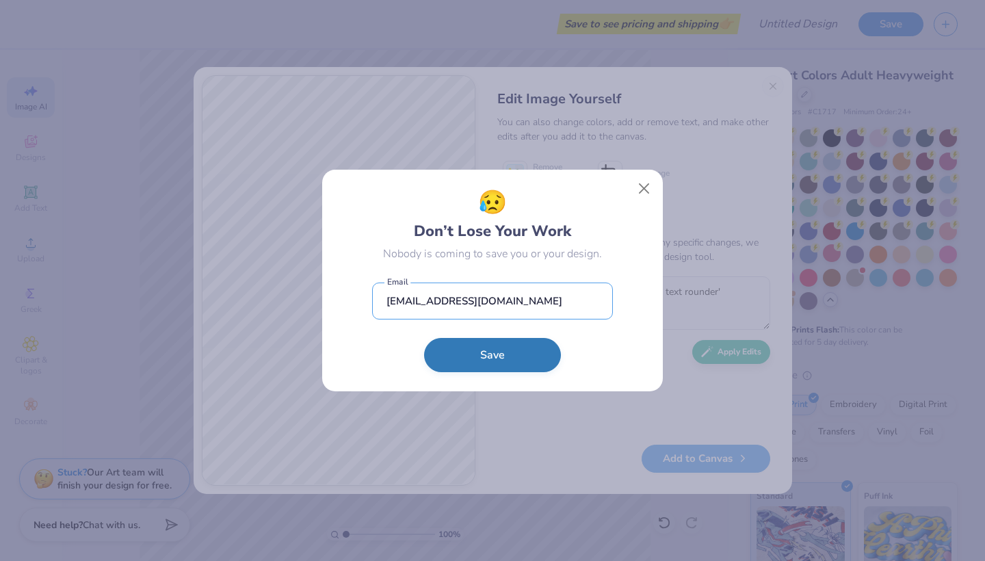
type input "[EMAIL_ADDRESS][DOMAIN_NAME]"
click at [516, 354] on button "Save" at bounding box center [492, 355] width 137 height 34
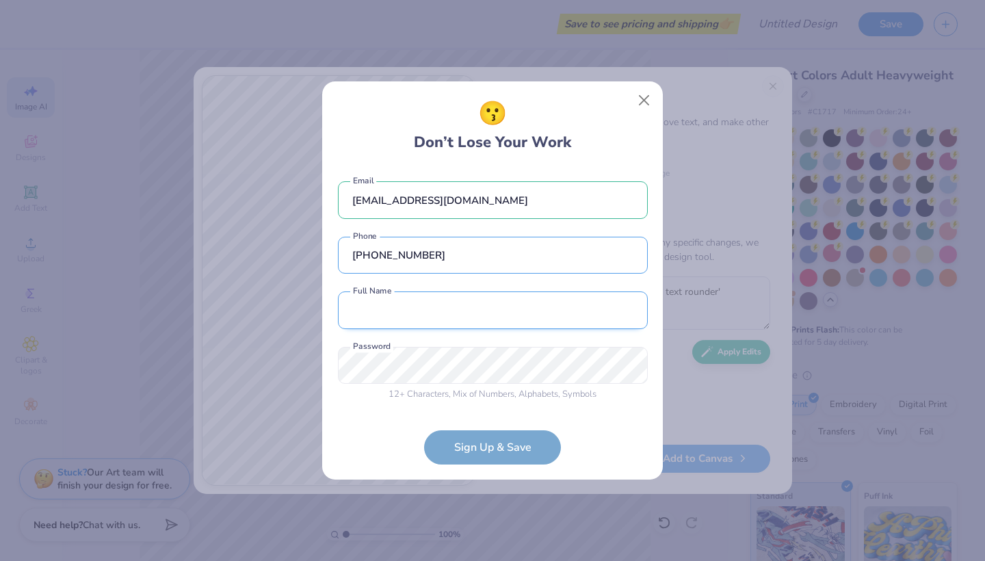
type input "[PHONE_NUMBER]"
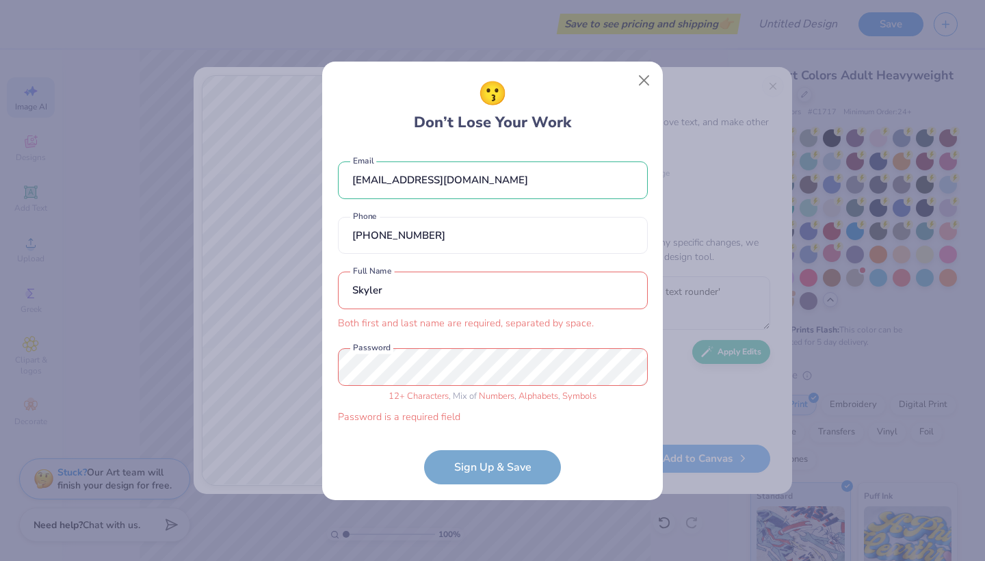
click at [522, 303] on input "Skyler" at bounding box center [493, 290] width 310 height 38
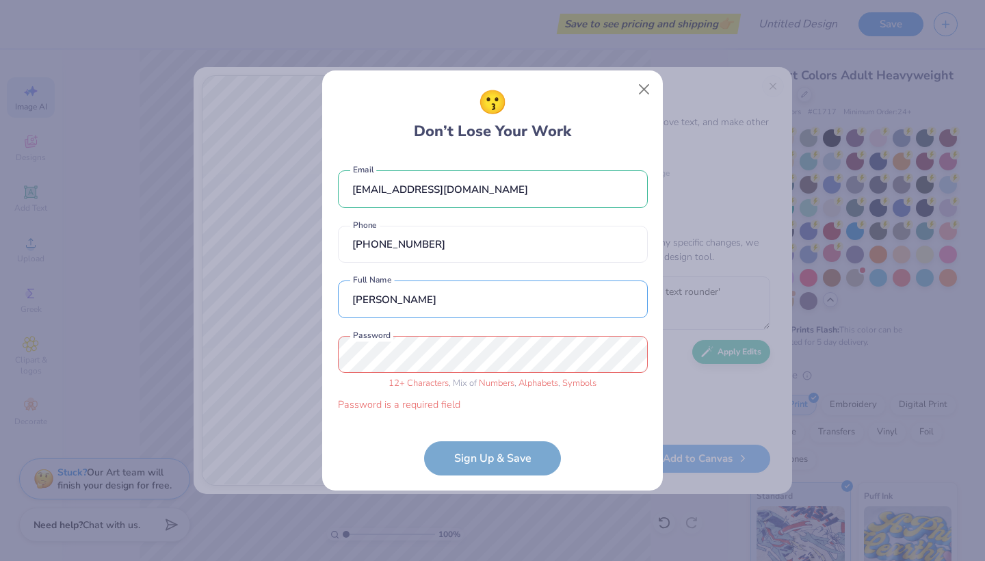
type input "[PERSON_NAME]"
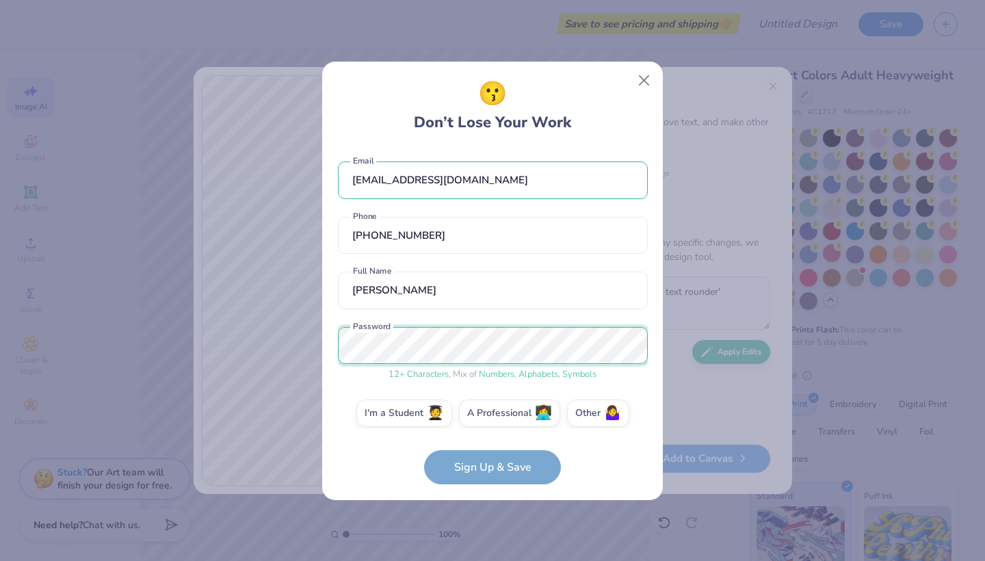
scroll to position [12, 0]
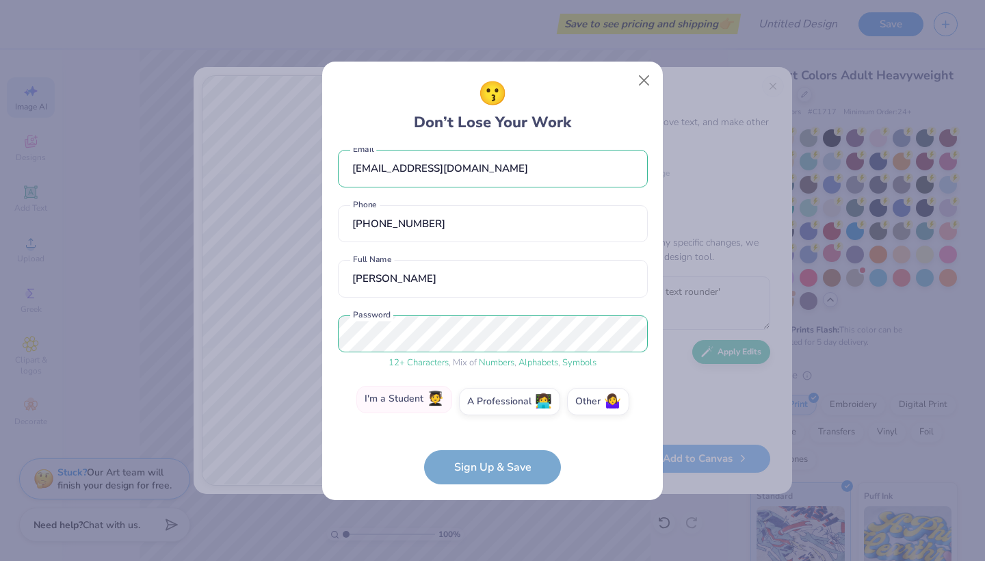
click at [419, 408] on label "I'm a Student 🧑‍🎓" at bounding box center [404, 399] width 96 height 27
click at [488, 412] on input "I'm a Student 🧑‍🎓" at bounding box center [492, 416] width 9 height 9
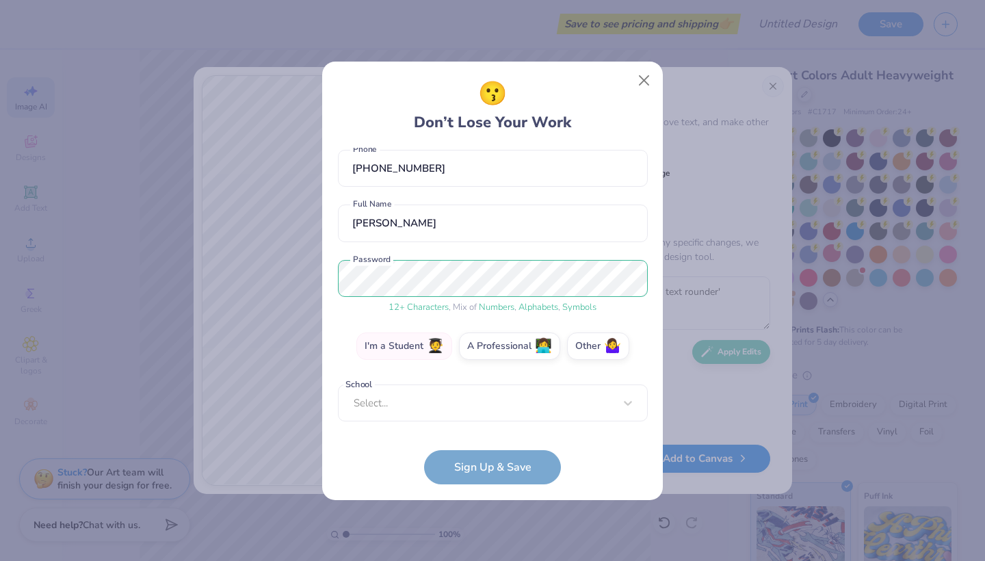
scroll to position [59, 0]
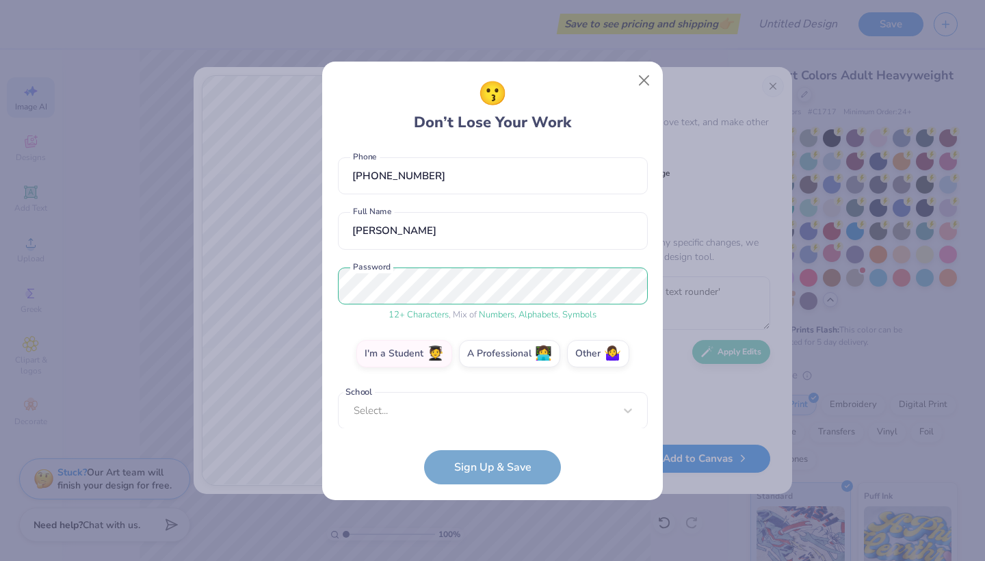
click at [486, 466] on form "[EMAIL_ADDRESS][DOMAIN_NAME] Email [PHONE_NUMBER] Phone [PERSON_NAME] Full Name…" at bounding box center [493, 316] width 310 height 336
click at [486, 414] on div "Use Up and Down to choose options, press Enter to select the currently focused …" at bounding box center [493, 431] width 310 height 79
click at [449, 423] on div "School Select... School cannot be null" at bounding box center [493, 410] width 310 height 38
click at [613, 409] on div "School Select... School cannot be null" at bounding box center [493, 410] width 310 height 38
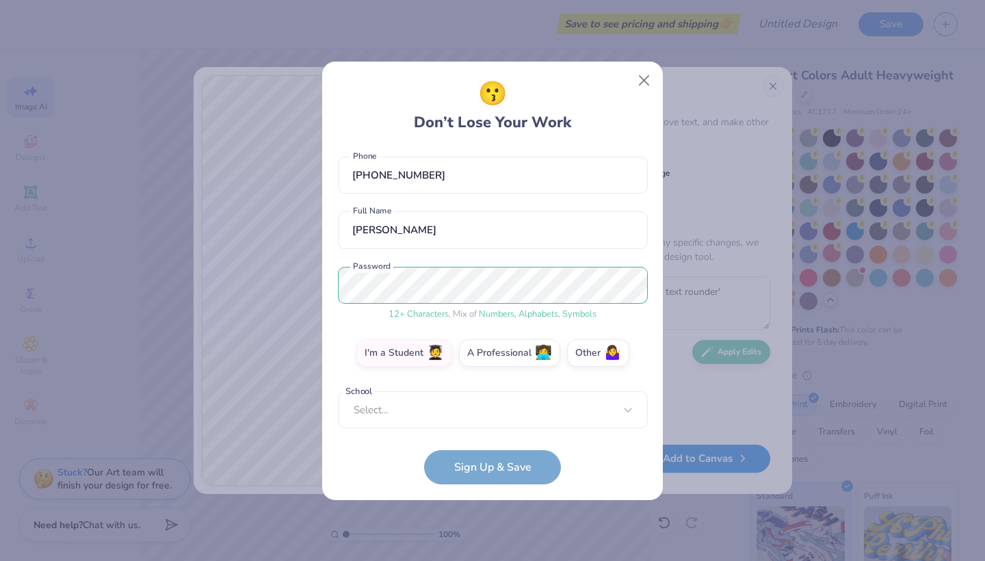
click at [481, 417] on div "School Select... School cannot be null" at bounding box center [493, 410] width 310 height 38
click at [623, 405] on div "School Select... School cannot be null" at bounding box center [493, 410] width 310 height 38
click at [511, 466] on form "[EMAIL_ADDRESS][DOMAIN_NAME] Email [PHONE_NUMBER] Phone [PERSON_NAME] Full Name…" at bounding box center [493, 316] width 310 height 336
click at [642, 82] on button "Close" at bounding box center [644, 80] width 26 height 26
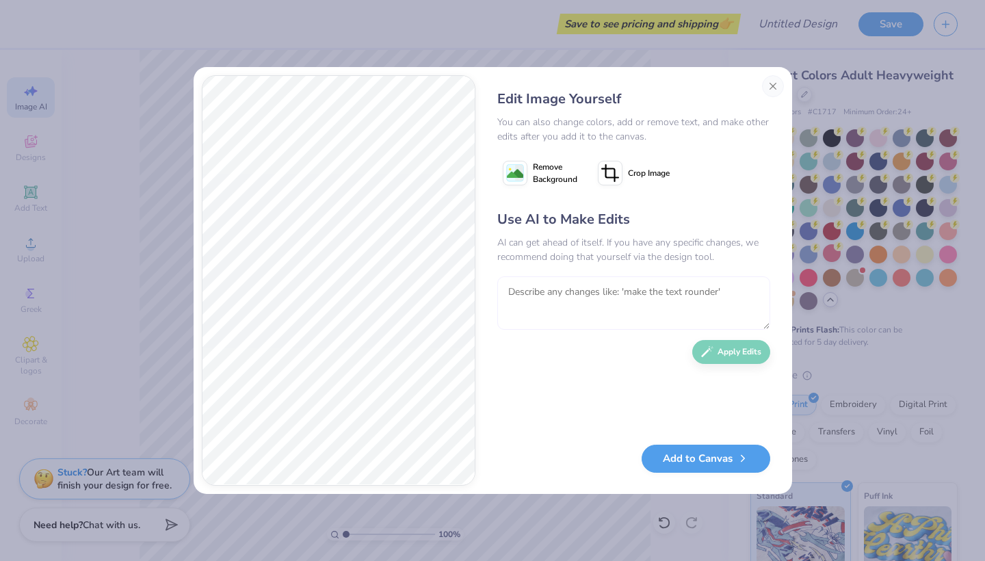
click at [572, 292] on textarea at bounding box center [633, 302] width 273 height 53
type textarea "Can you use more reds"
click at [737, 346] on button "Apply Edits" at bounding box center [731, 348] width 78 height 24
click at [719, 460] on button "Add to Canvas" at bounding box center [705, 455] width 129 height 28
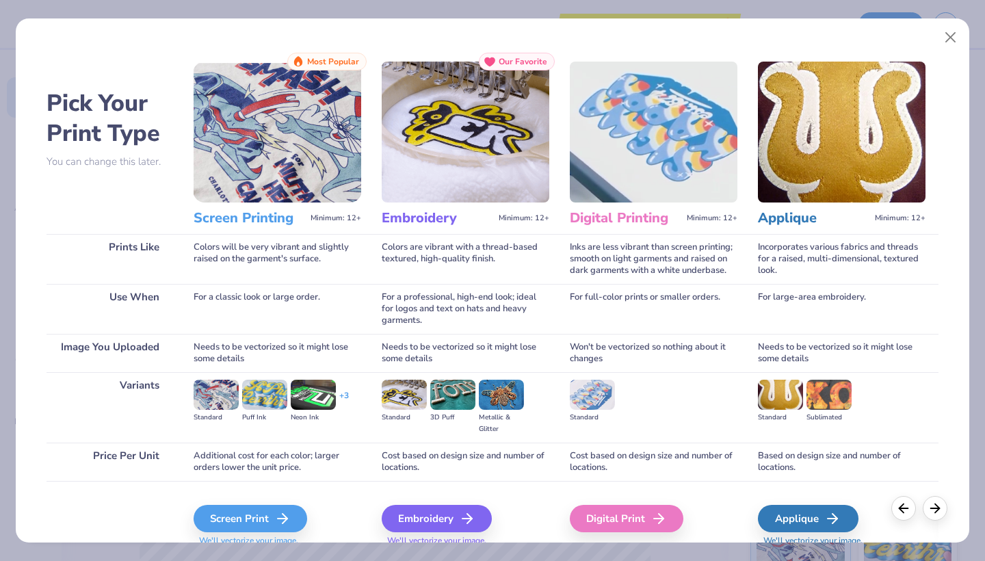
scroll to position [0, 0]
click at [269, 516] on div "Screen Print" at bounding box center [253, 518] width 114 height 27
click at [951, 37] on button "Close" at bounding box center [951, 38] width 26 height 26
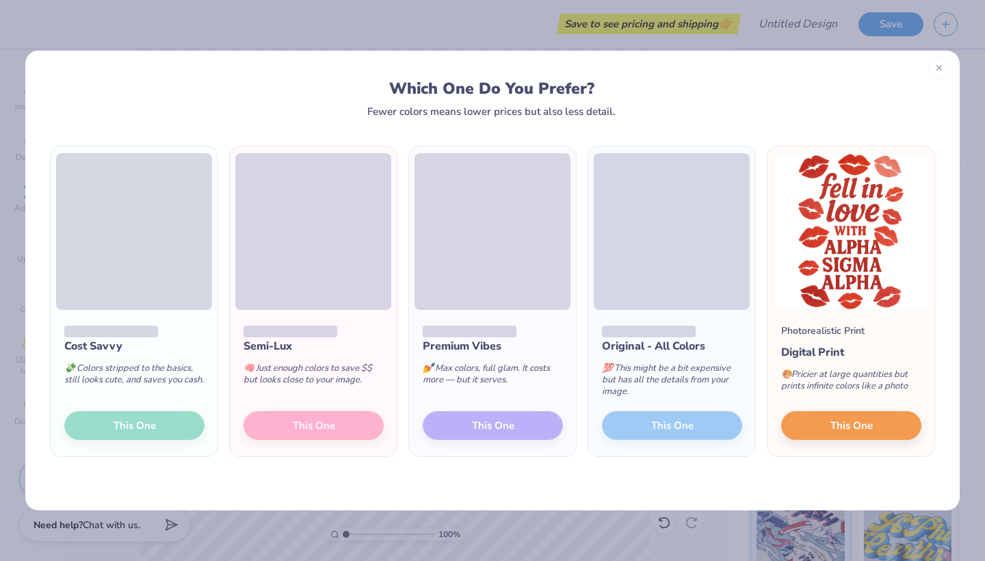
click at [938, 68] on icon at bounding box center [939, 68] width 10 height 10
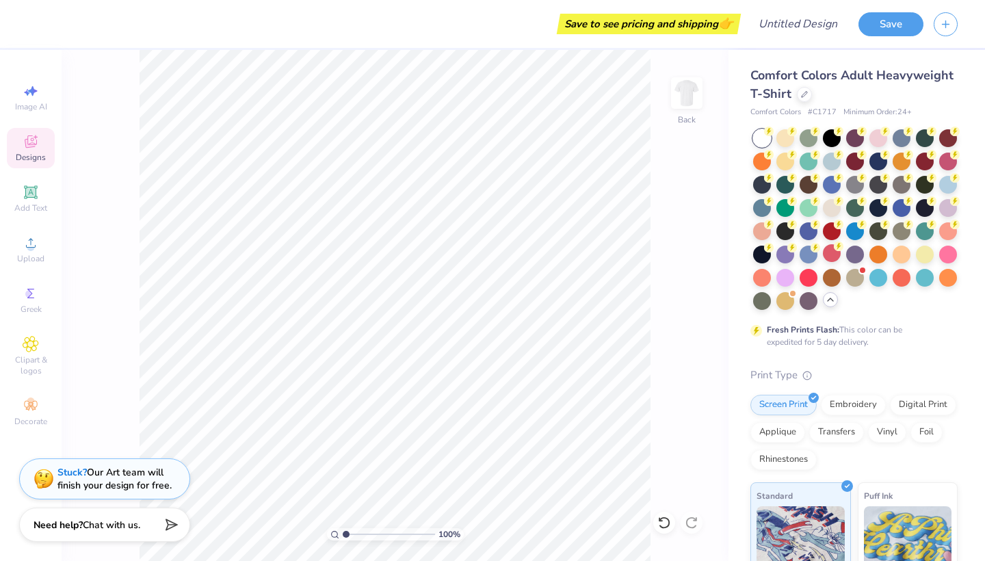
click at [33, 160] on span "Designs" at bounding box center [31, 157] width 30 height 11
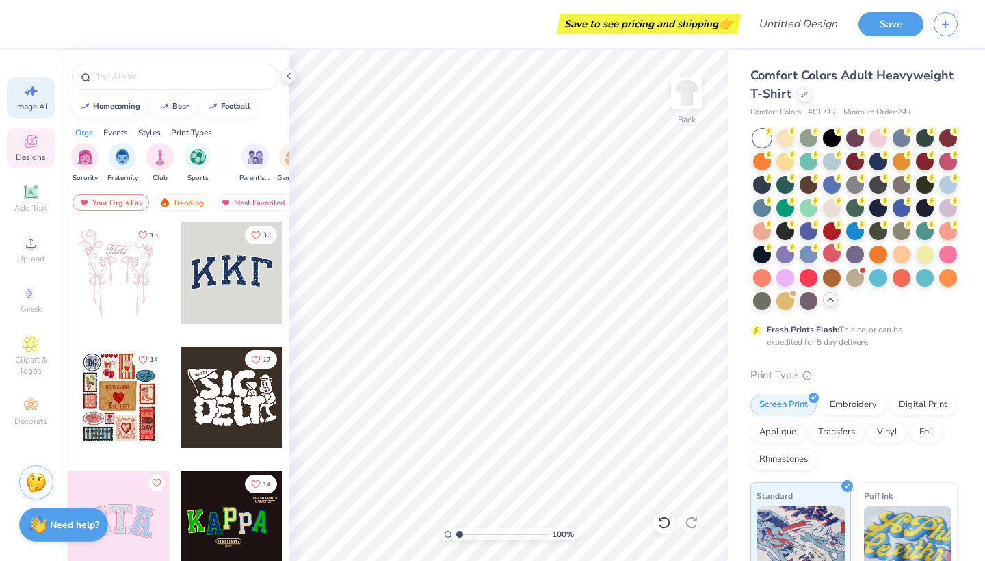
click at [35, 105] on span "Image AI" at bounding box center [31, 106] width 32 height 11
select select "4"
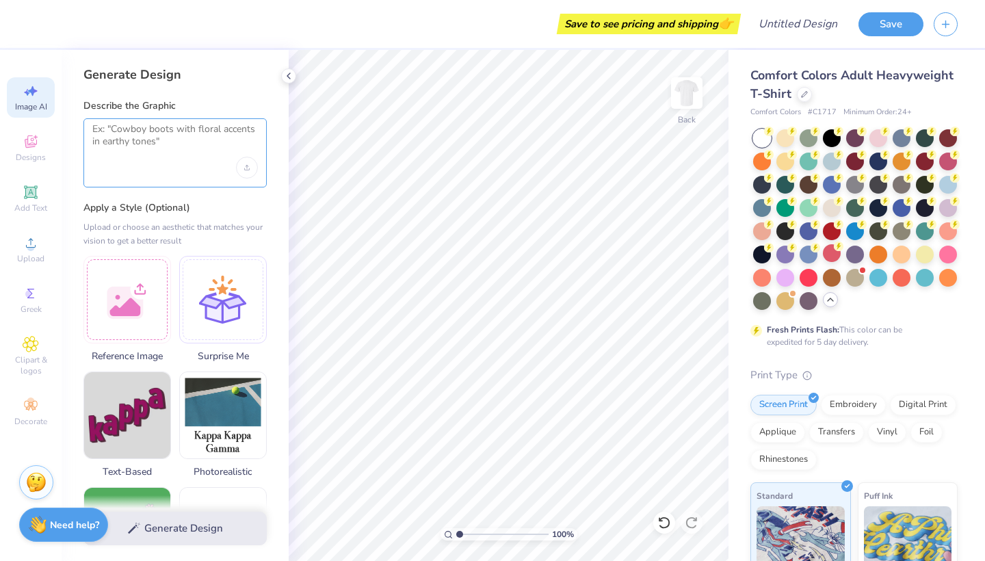
click at [168, 145] on textarea at bounding box center [174, 140] width 165 height 34
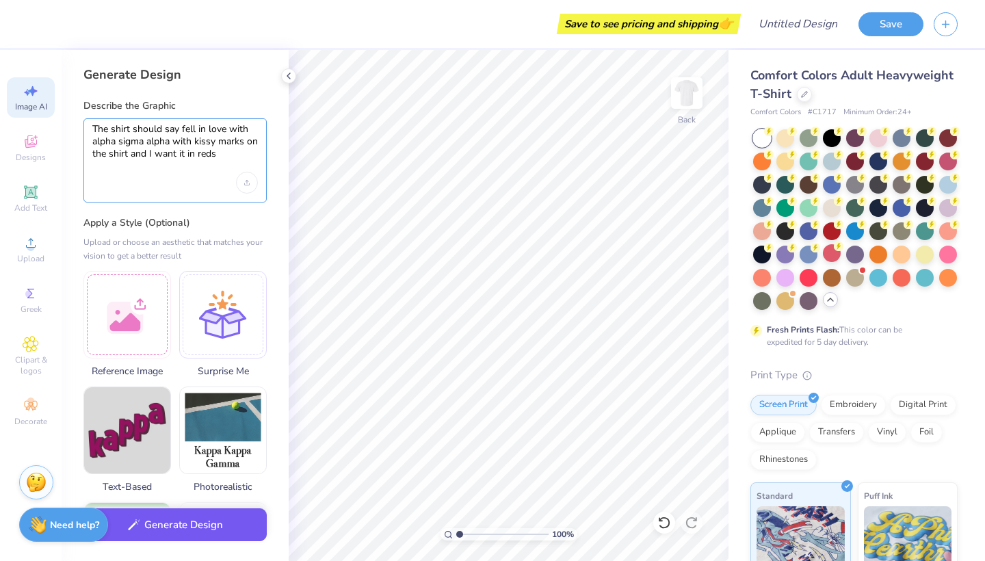
type textarea "The shirt should say fell in love with alpha sigma alpha with kissy marks on th…"
click at [191, 518] on button "Generate Design" at bounding box center [174, 525] width 183 height 34
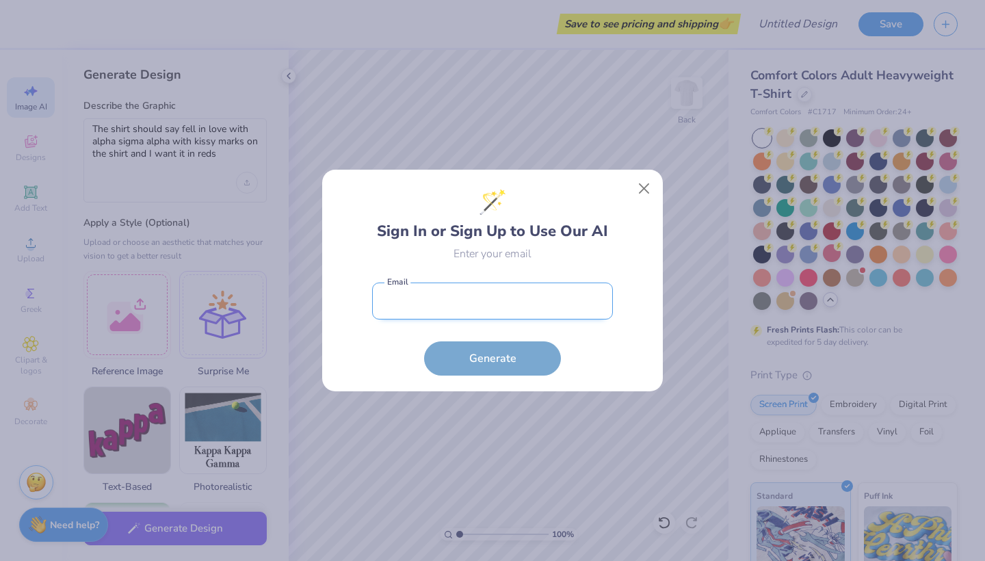
click at [555, 303] on input "email" at bounding box center [492, 301] width 241 height 38
type input "sy1042"
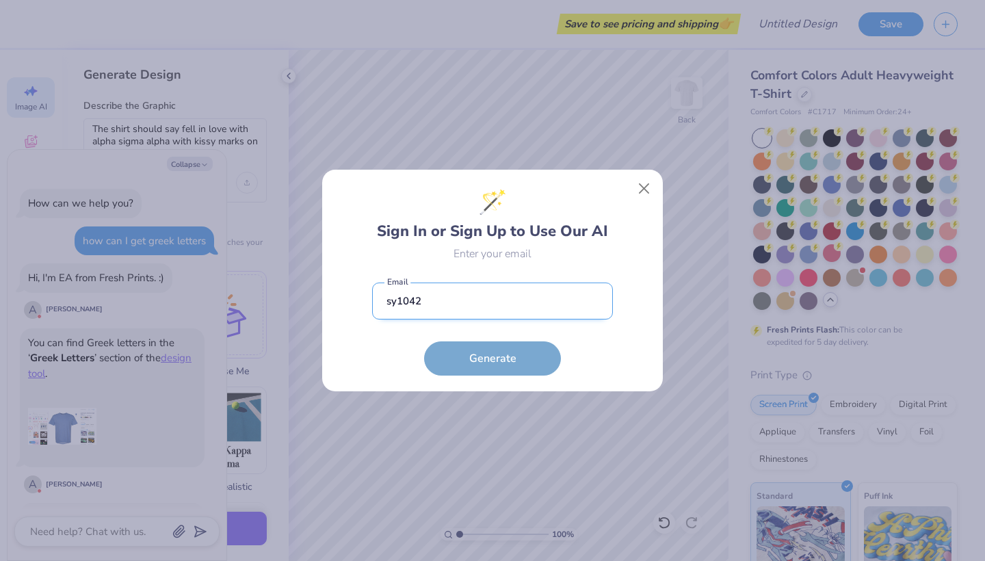
type textarea "x"
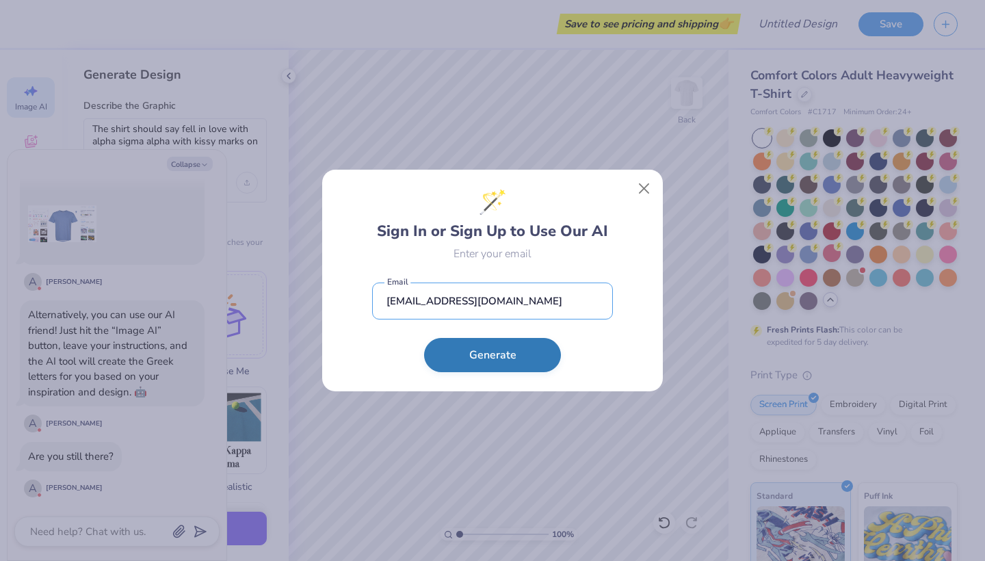
type input "[EMAIL_ADDRESS][DOMAIN_NAME]"
click at [508, 351] on button "Generate" at bounding box center [492, 355] width 137 height 34
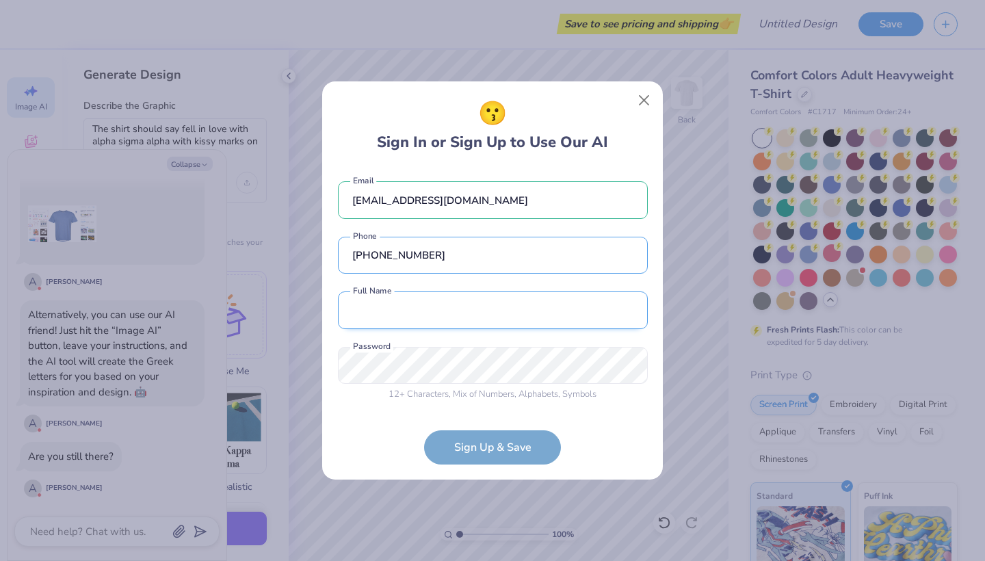
type input "[PHONE_NUMBER]"
type input "Skyler yo"
type textarea "x"
type input "[PERSON_NAME]"
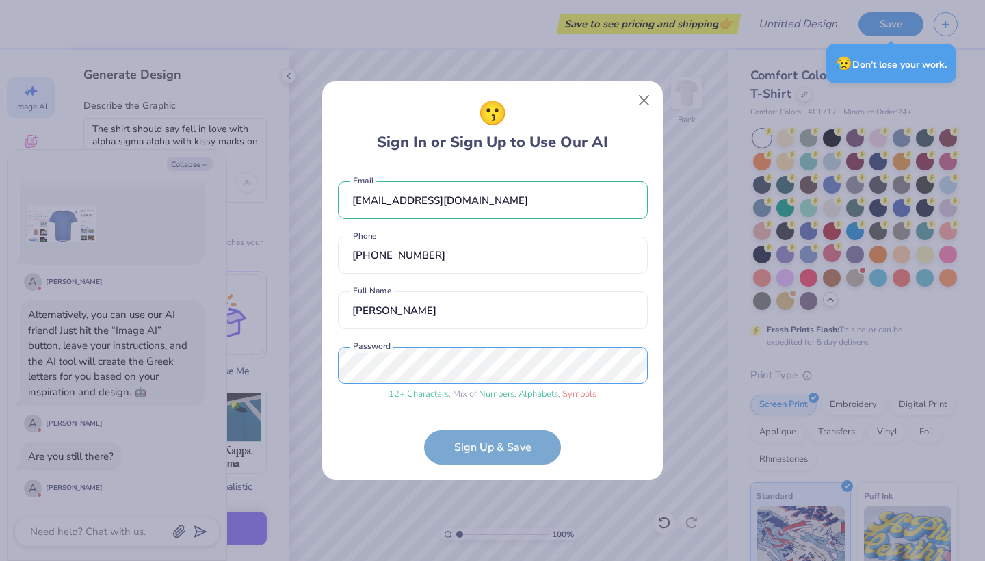
scroll to position [12, 0]
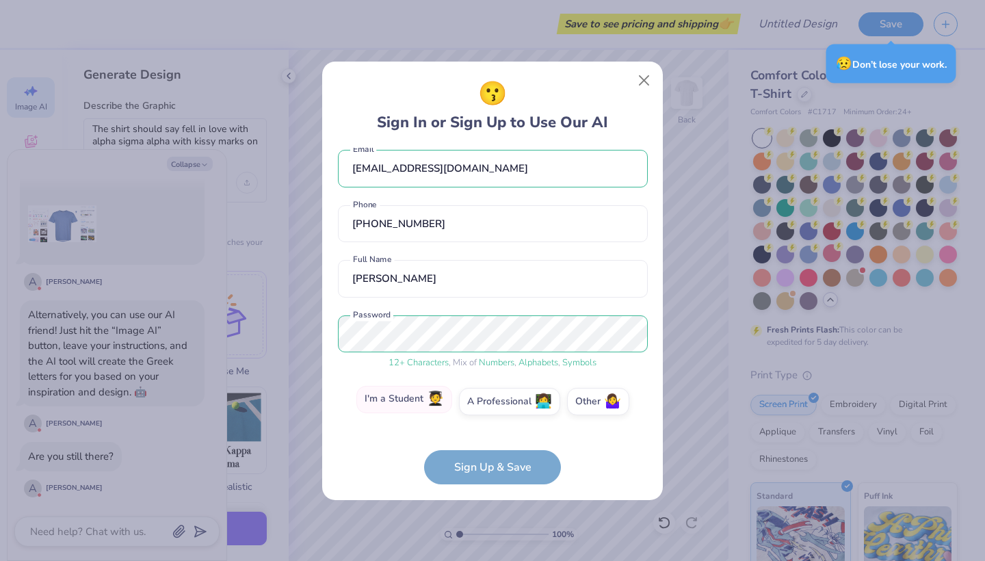
click at [401, 395] on label "I'm a Student 🧑‍🎓" at bounding box center [404, 399] width 96 height 27
click at [488, 412] on input "I'm a Student 🧑‍🎓" at bounding box center [492, 416] width 9 height 9
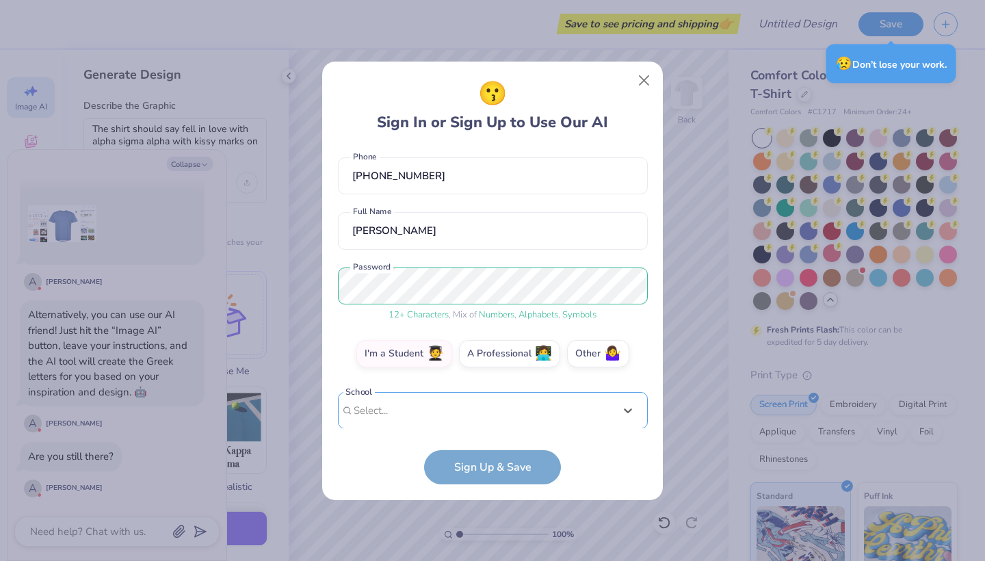
click at [450, 406] on div "option focused, 1 of 15. 15 results available. Use Up and Down to choose option…" at bounding box center [493, 517] width 310 height 250
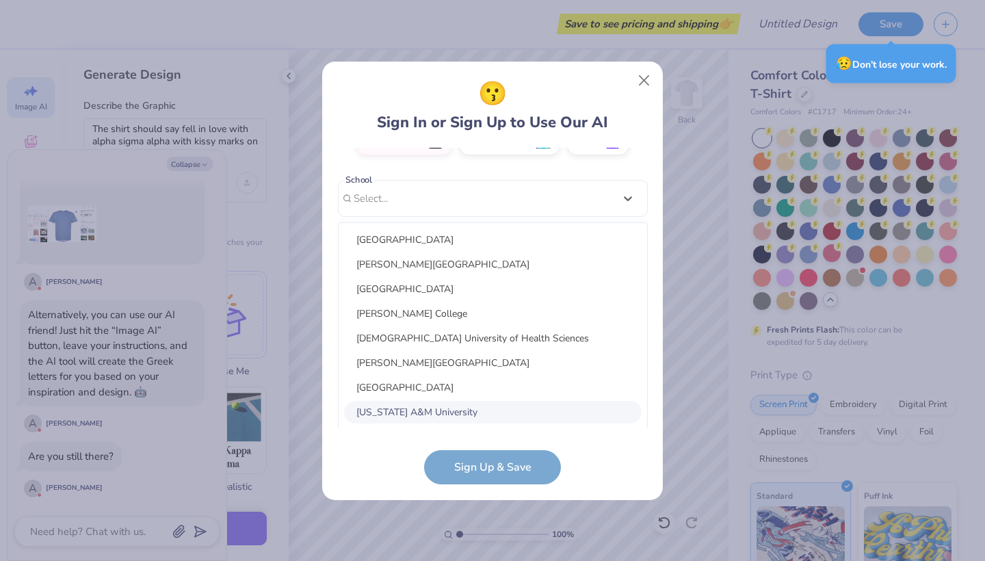
type textarea "x"
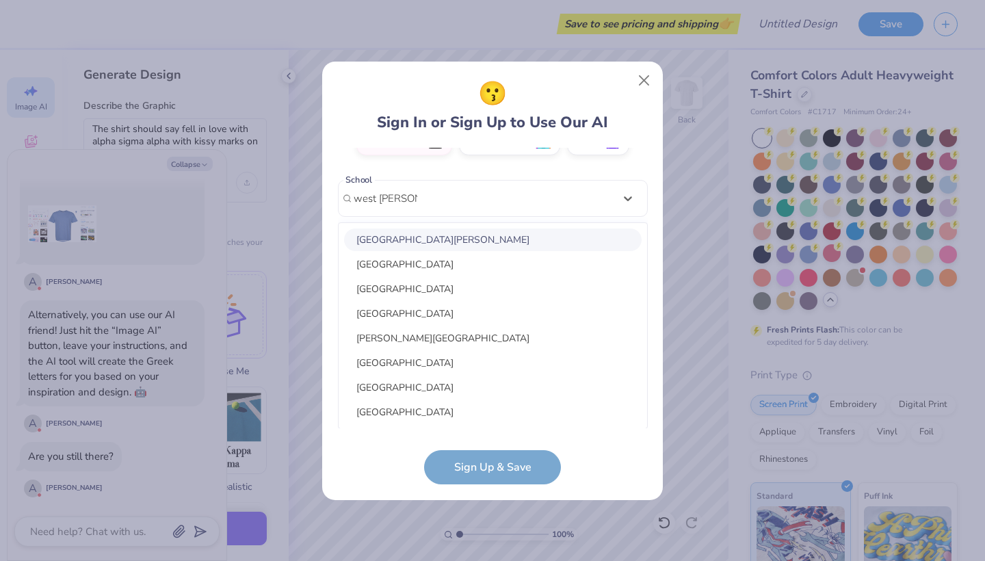
click at [453, 239] on div "[GEOGRAPHIC_DATA][PERSON_NAME]" at bounding box center [492, 239] width 297 height 23
type input "west [PERSON_NAME]"
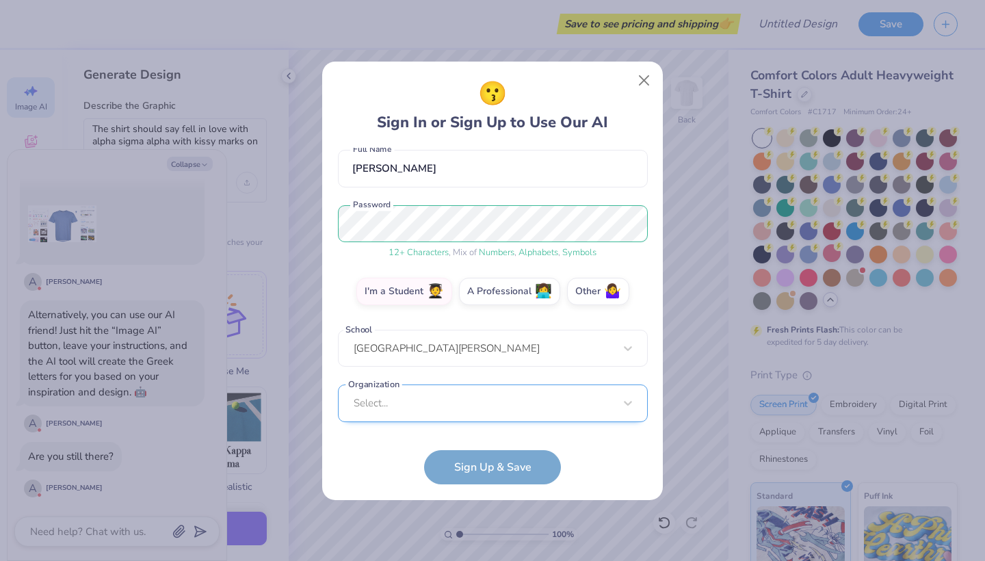
scroll to position [327, 0]
click at [451, 403] on div "Select..." at bounding box center [493, 403] width 310 height 38
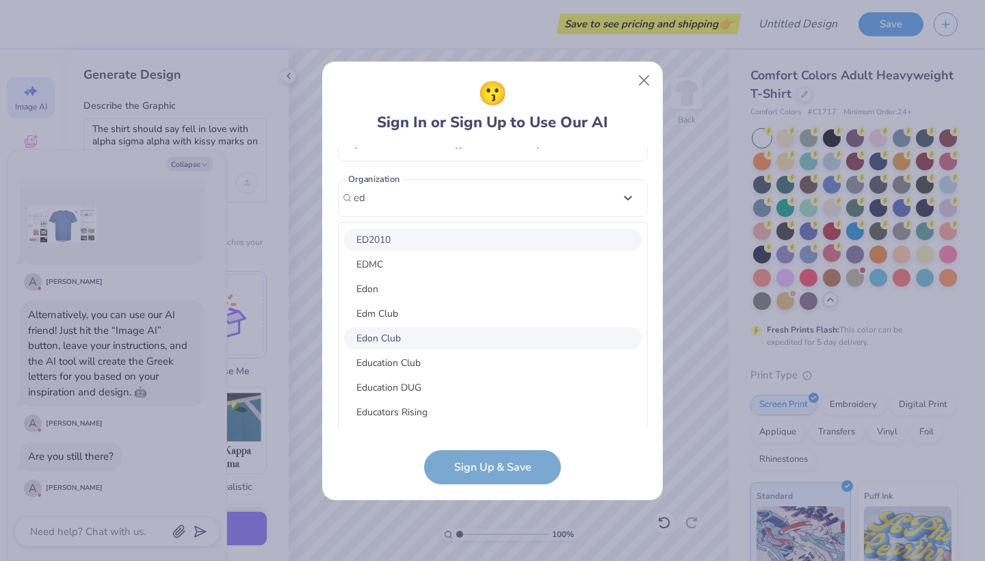
type input "e"
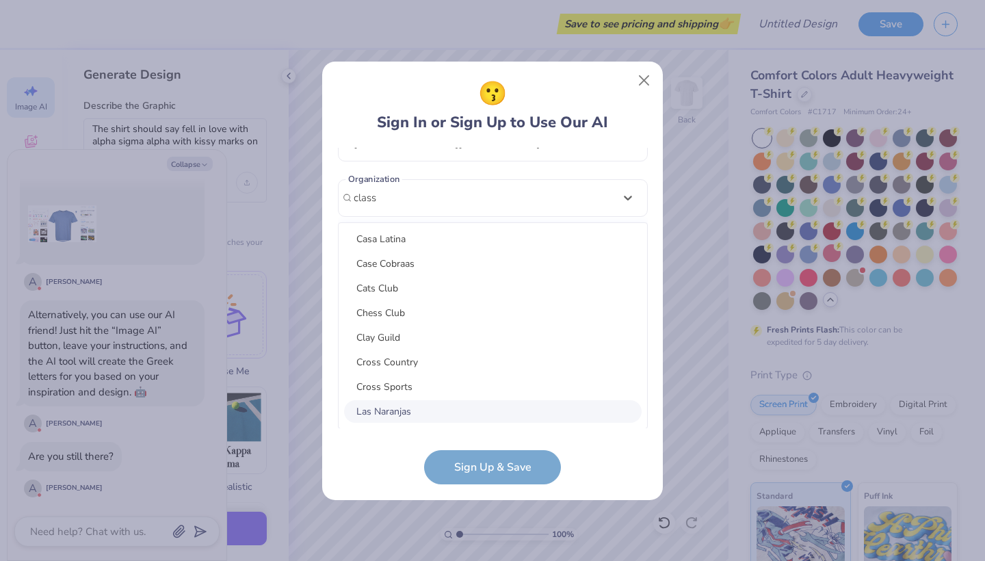
type input "class"
click at [368, 478] on form "[EMAIL_ADDRESS][DOMAIN_NAME] Email [PHONE_NUMBER] Phone [PERSON_NAME] Full Name…" at bounding box center [493, 316] width 310 height 336
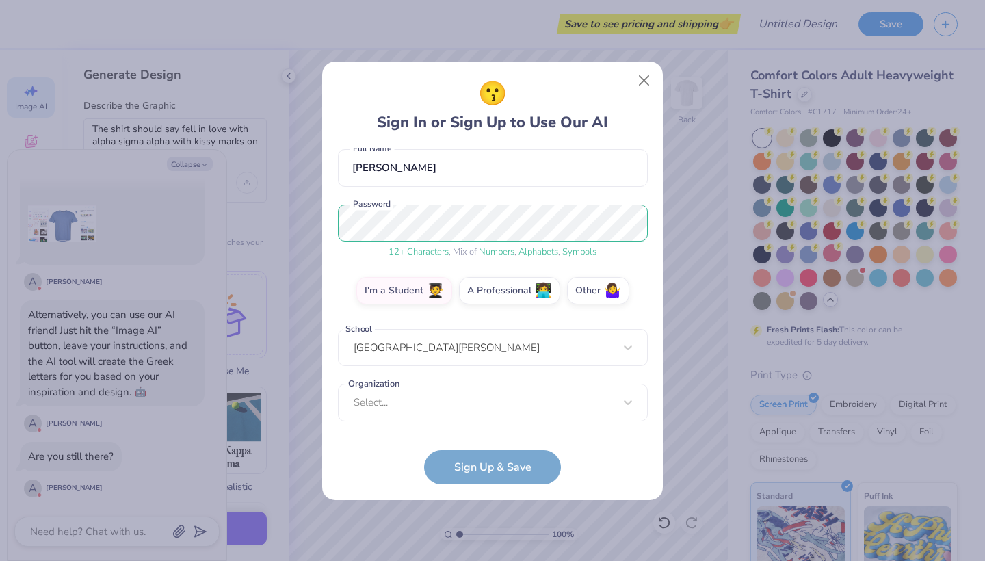
scroll to position [122, 0]
click at [488, 459] on form "[EMAIL_ADDRESS][DOMAIN_NAME] Email [PHONE_NUMBER] Phone [PERSON_NAME] Full Name…" at bounding box center [493, 316] width 310 height 336
click at [503, 409] on div "Select..." at bounding box center [493, 403] width 310 height 38
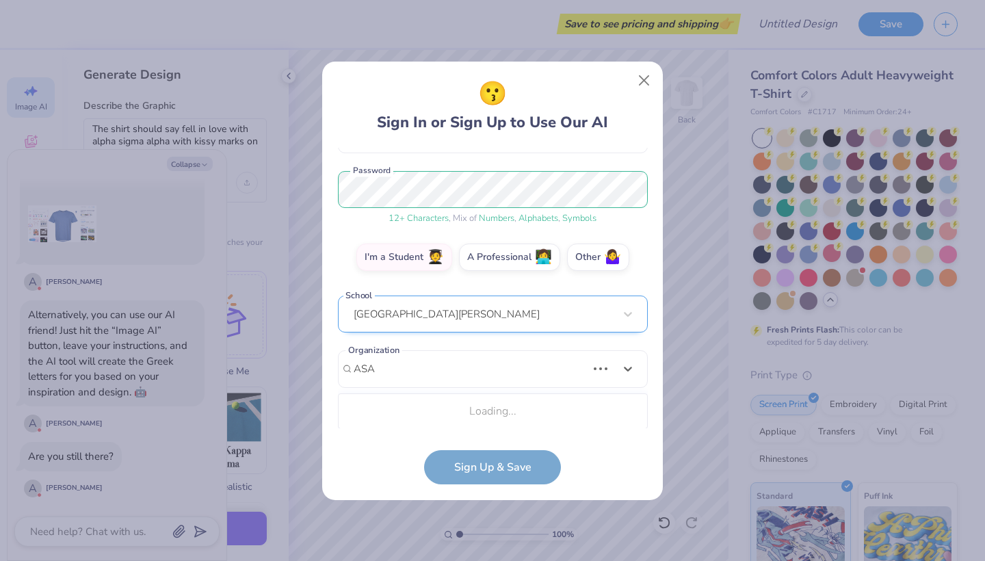
scroll to position [327, 0]
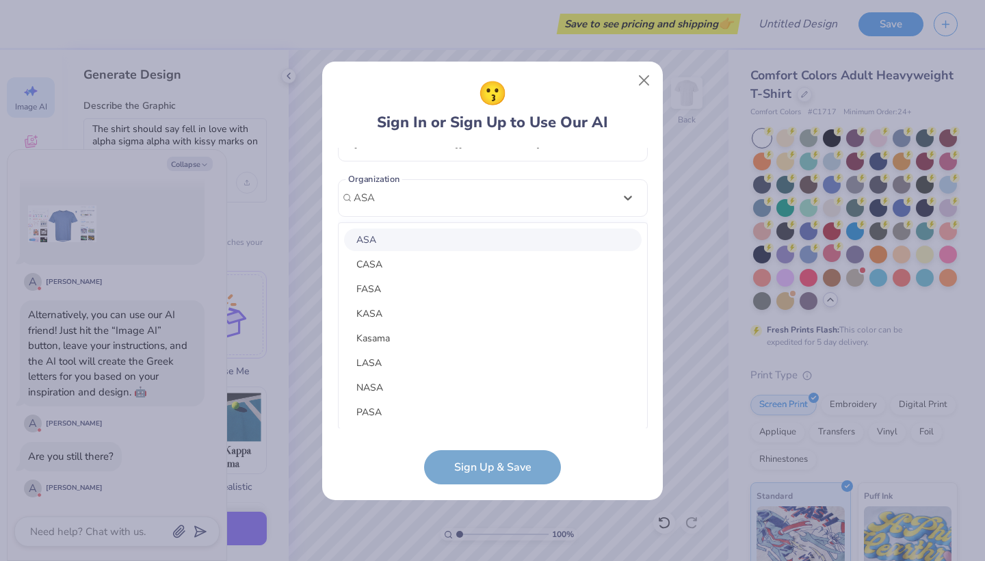
click at [463, 235] on div "ASA" at bounding box center [492, 239] width 297 height 23
type input "ASA"
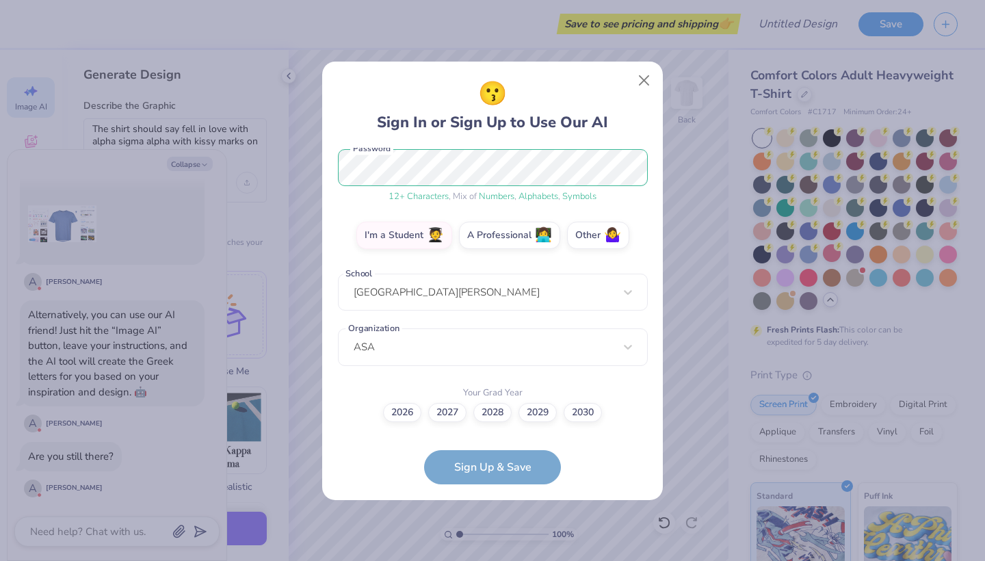
click at [485, 467] on form "[EMAIL_ADDRESS][DOMAIN_NAME] Email [PHONE_NUMBER] Phone [PERSON_NAME] Full Name…" at bounding box center [493, 316] width 310 height 336
click at [488, 413] on label "2028" at bounding box center [492, 410] width 38 height 19
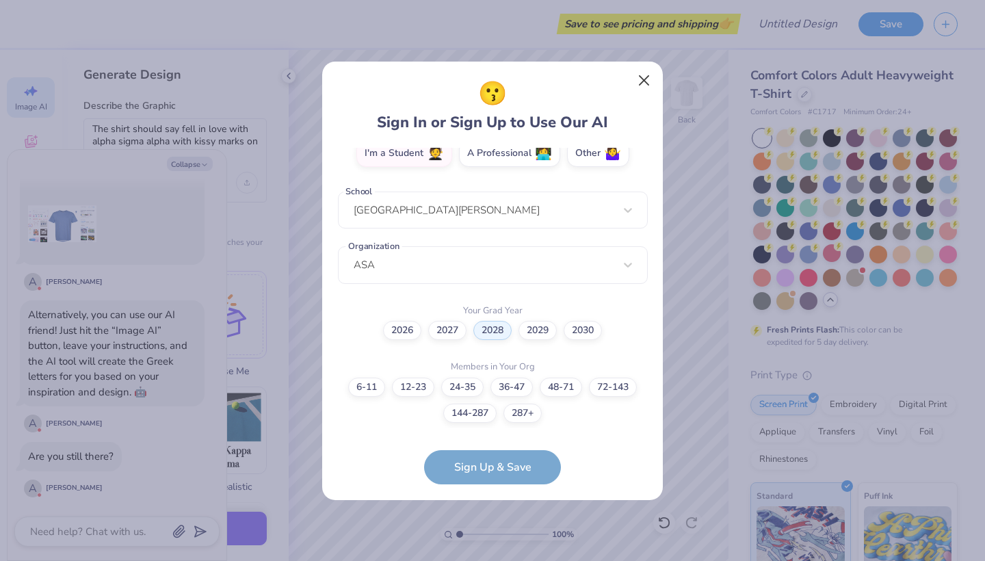
click at [648, 79] on button "Close" at bounding box center [644, 80] width 26 height 26
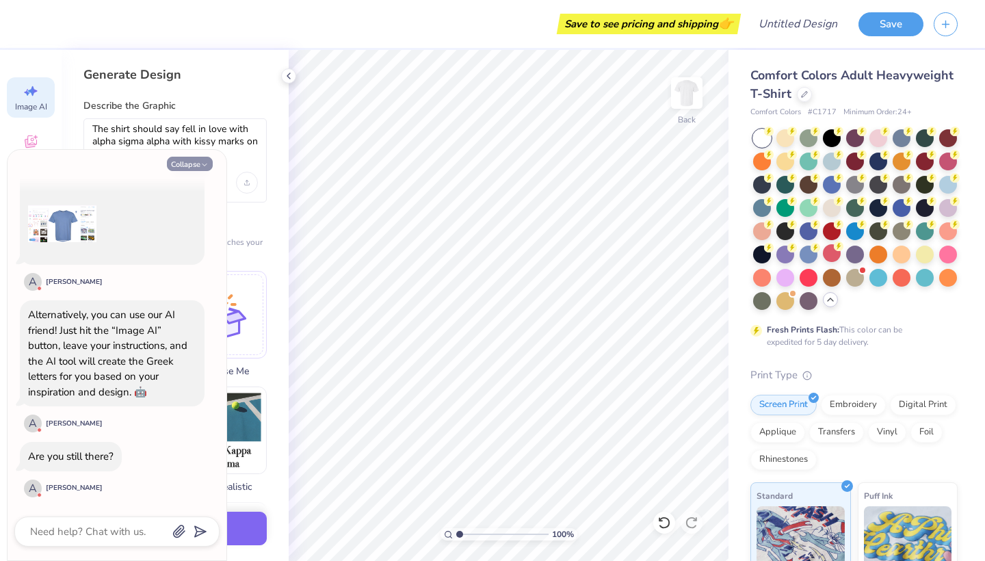
click at [187, 165] on button "Collapse" at bounding box center [190, 164] width 46 height 14
type textarea "x"
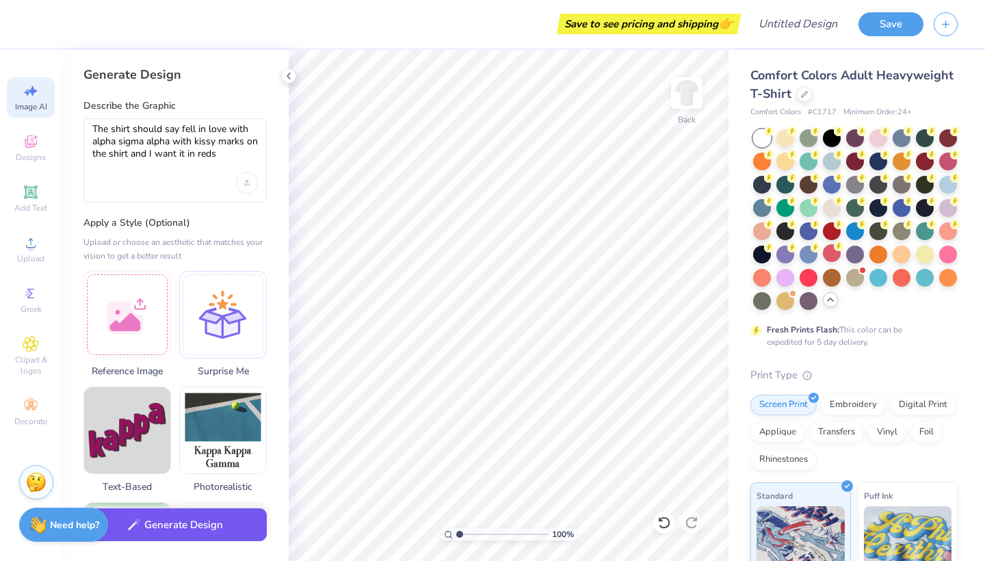
click at [175, 535] on button "Generate Design" at bounding box center [174, 525] width 183 height 34
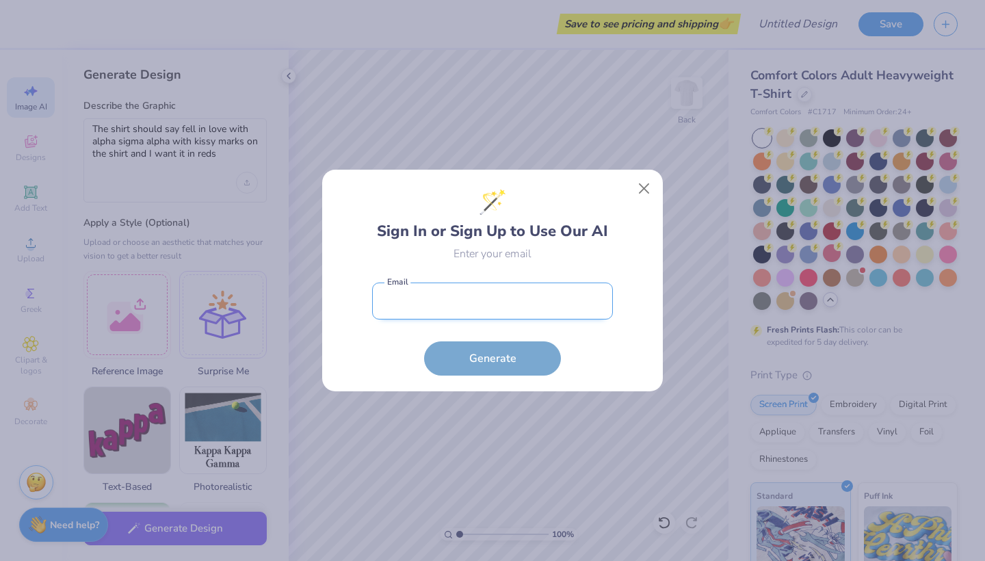
click at [456, 310] on input "email" at bounding box center [492, 301] width 241 height 38
type input "[EMAIL_ADDRESS][DOMAIN_NAME]"
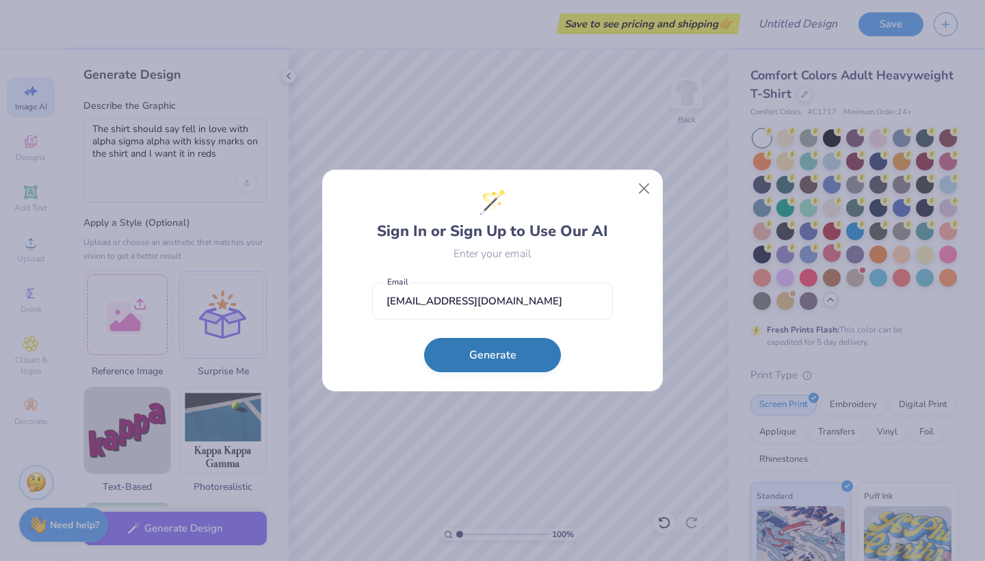
click at [508, 364] on button "Generate" at bounding box center [492, 355] width 137 height 34
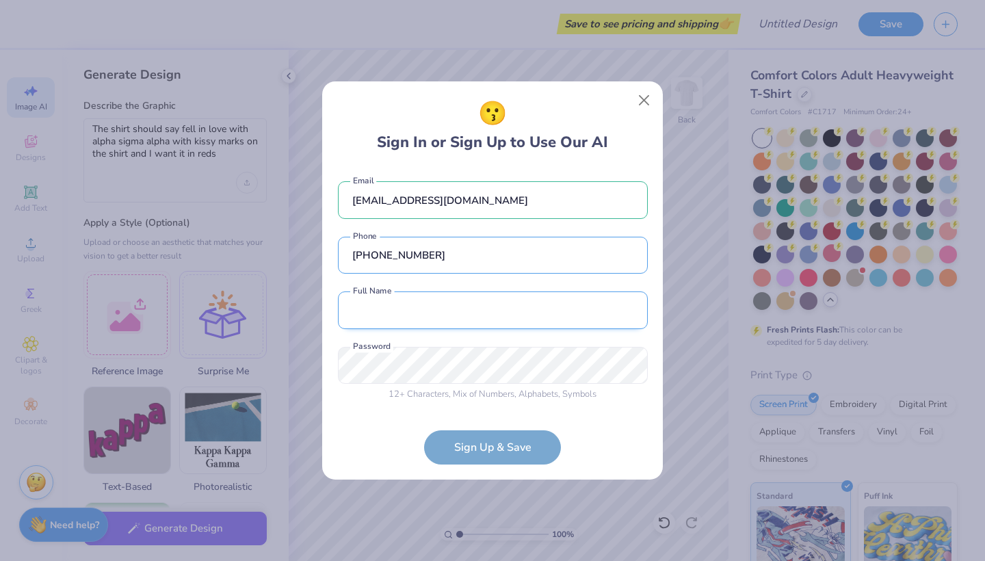
type input "[PHONE_NUMBER]"
type input "[PERSON_NAME]"
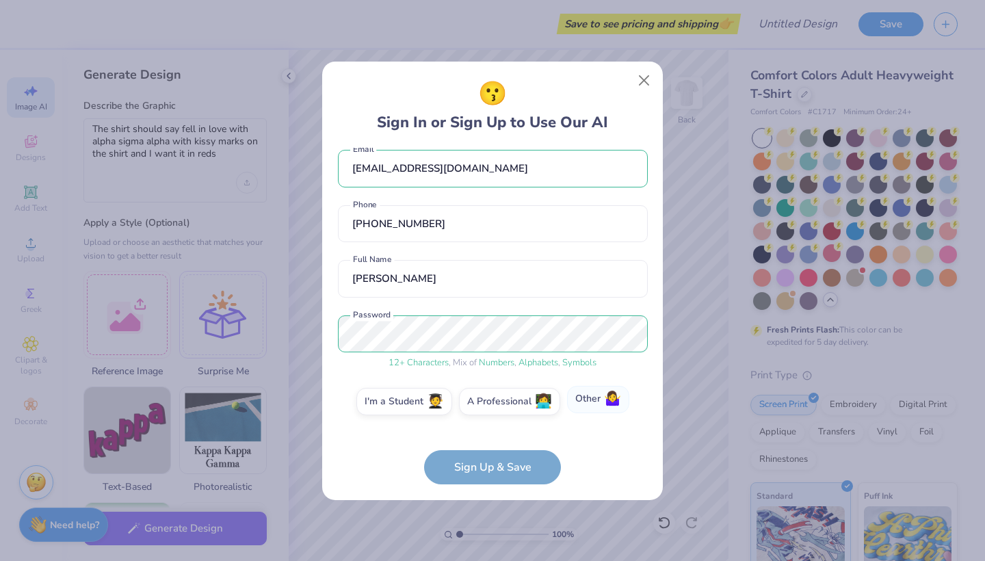
click at [589, 404] on label "Other 🤷‍♀️" at bounding box center [598, 399] width 62 height 27
click at [497, 412] on input "Other 🤷‍♀️" at bounding box center [492, 416] width 9 height 9
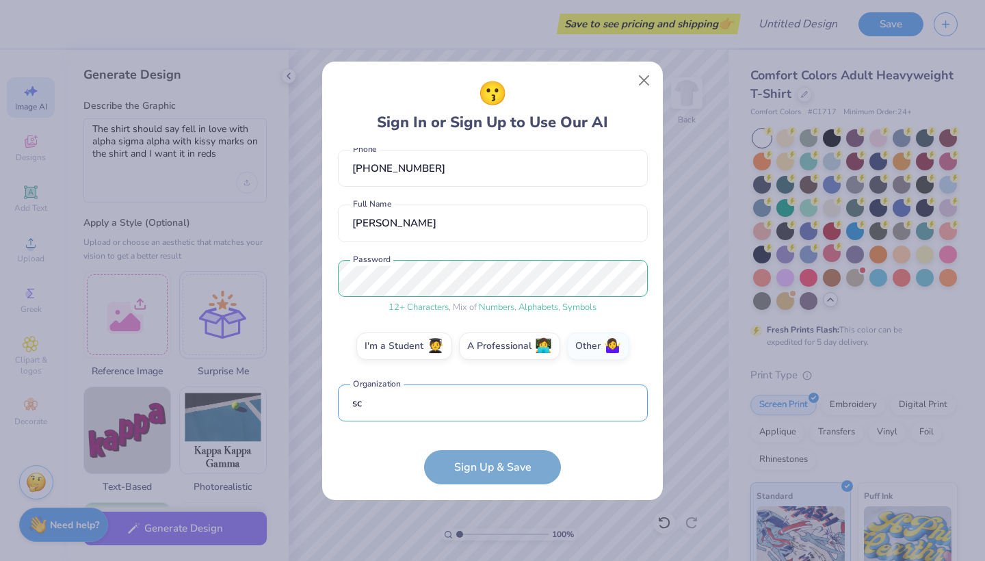
scroll to position [149, 0]
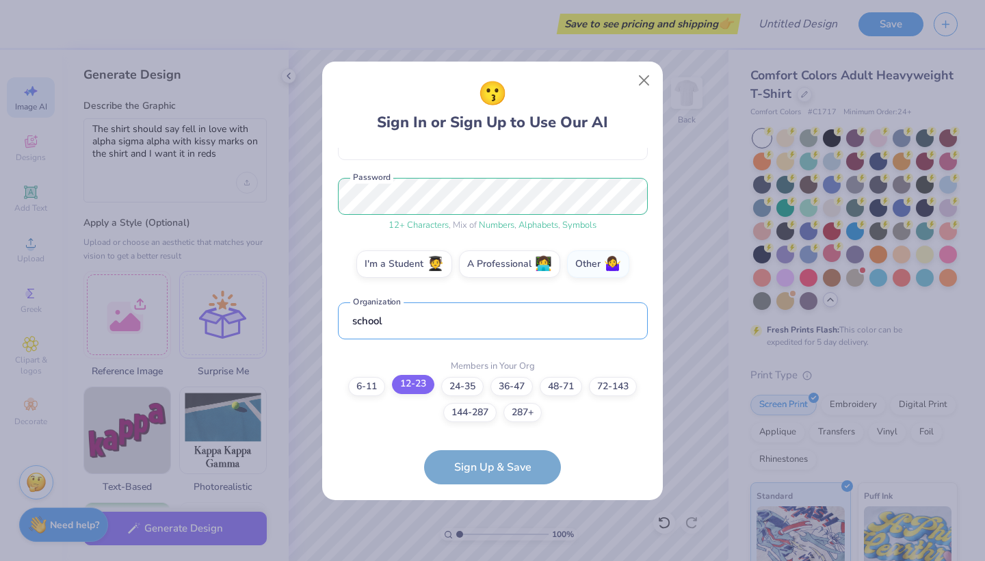
type input "school"
click at [413, 382] on label "12-23" at bounding box center [413, 384] width 42 height 19
click at [488, 544] on input "12-23" at bounding box center [492, 548] width 9 height 9
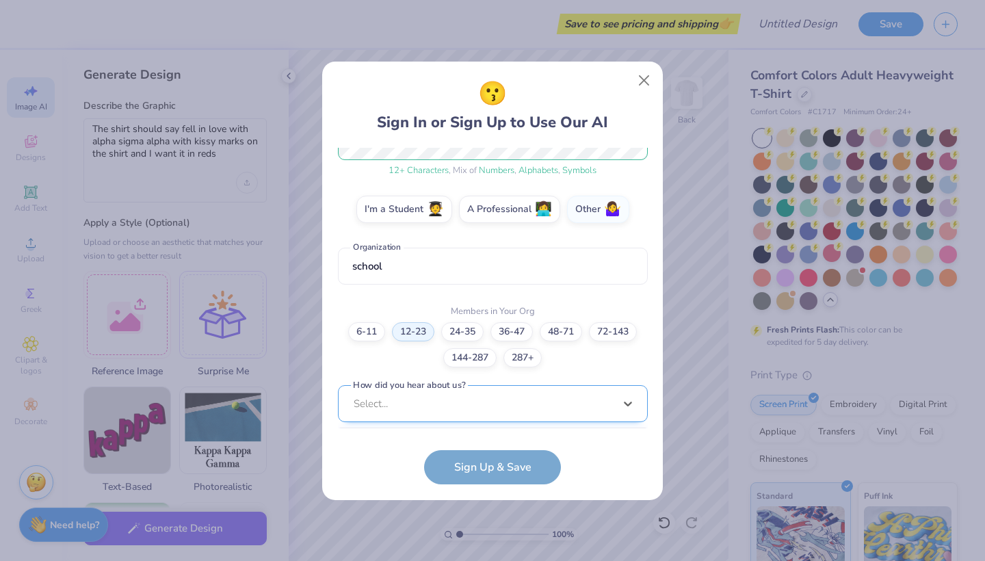
click at [475, 400] on div "option Word of Mouth focused, 8 of 15. 15 results available. Use Up and Down to…" at bounding box center [493, 510] width 310 height 250
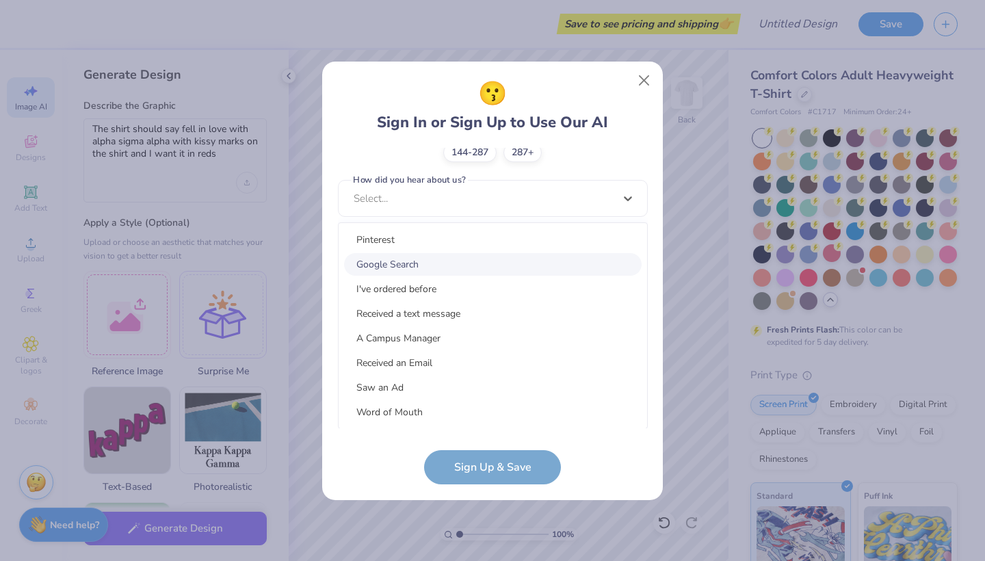
click at [437, 267] on div "Google Search" at bounding box center [492, 264] width 297 height 23
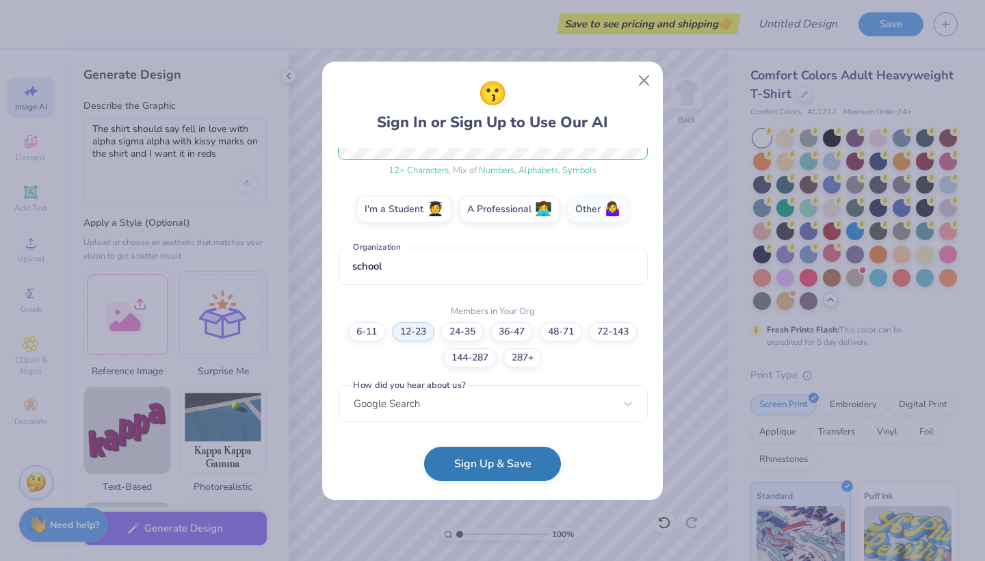
click at [482, 461] on button "Sign Up & Save" at bounding box center [492, 464] width 137 height 34
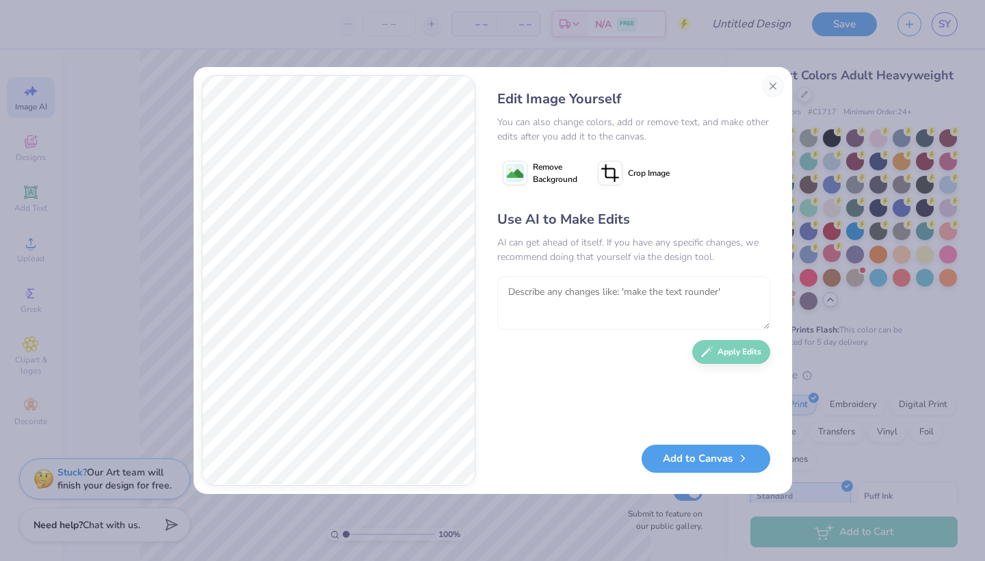
click at [551, 304] on textarea at bounding box center [633, 302] width 273 height 53
type textarea "t"
click at [514, 182] on icon at bounding box center [515, 173] width 25 height 25
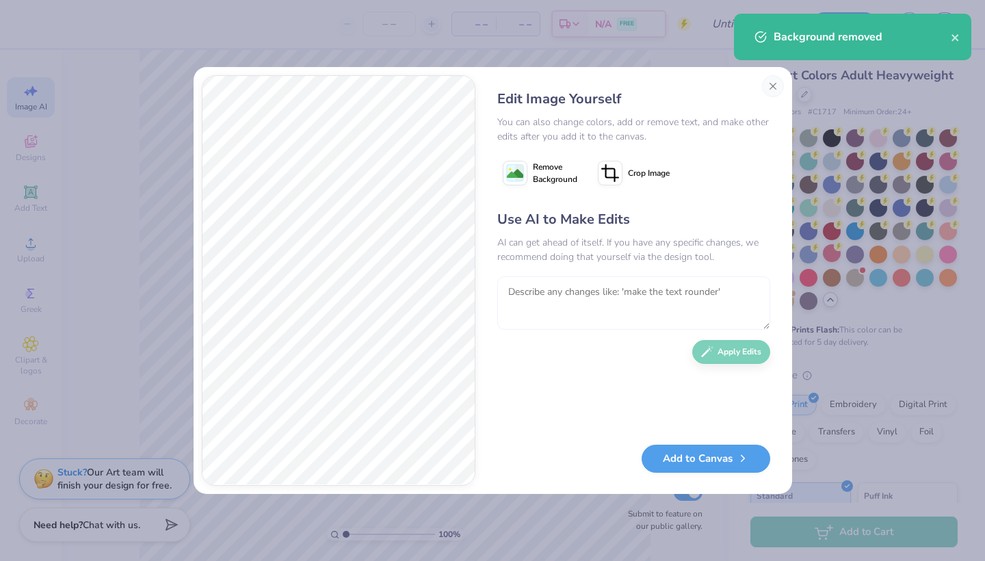
click at [558, 293] on textarea at bounding box center [633, 302] width 273 height 53
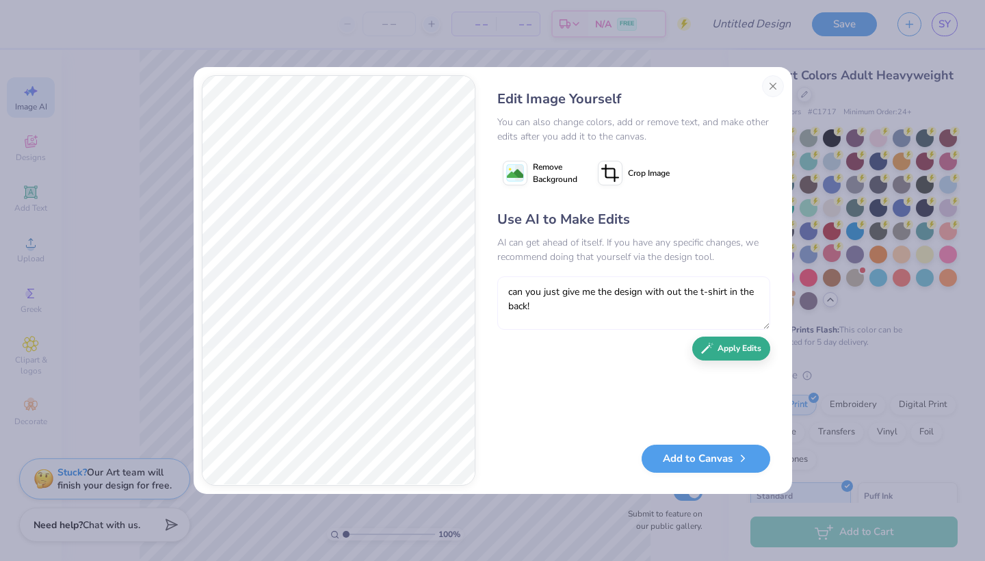
type textarea "can you just give me the design with out the t-shirt in the back!"
click at [738, 348] on button "Apply Edits" at bounding box center [731, 348] width 78 height 24
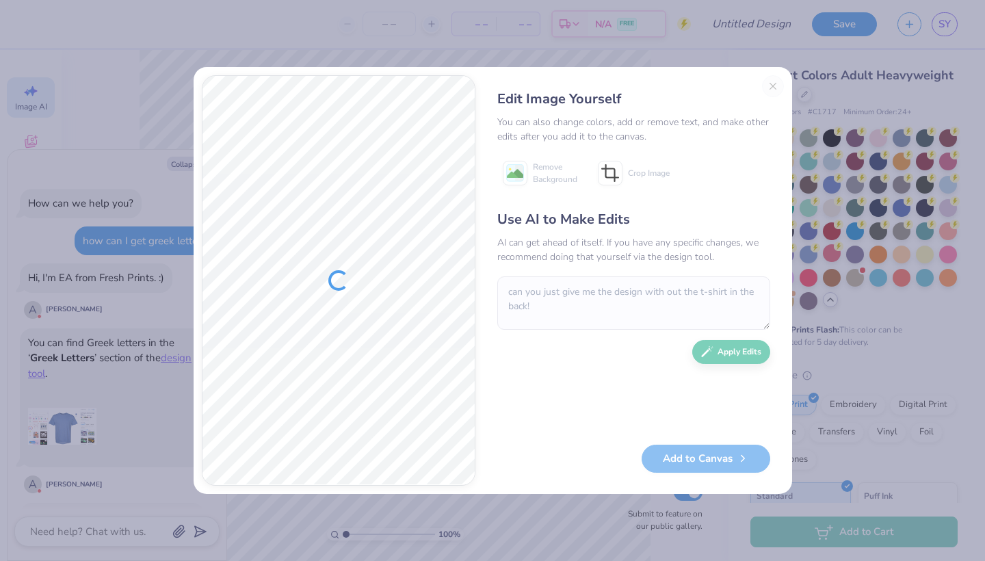
type textarea "x"
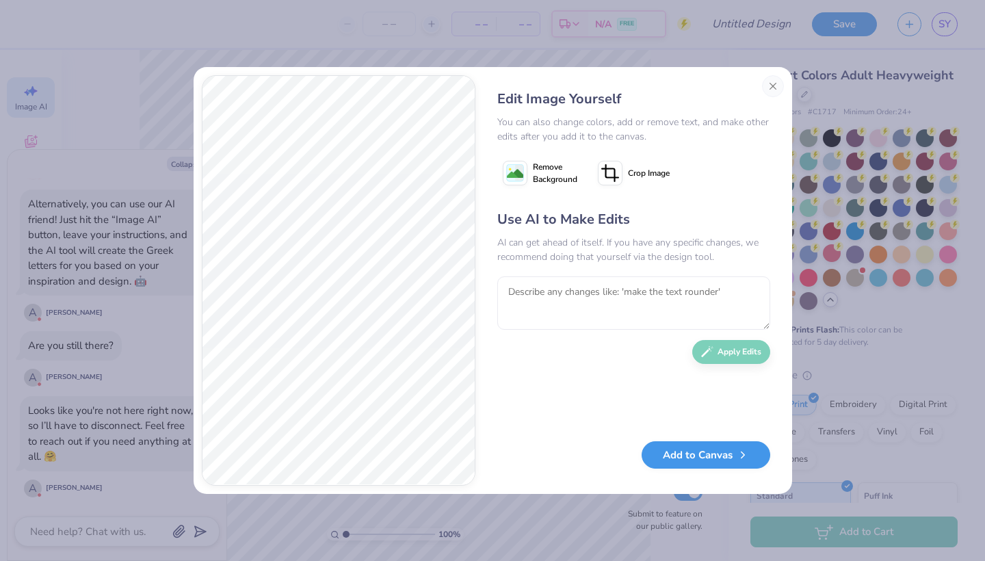
click at [715, 460] on button "Add to Canvas" at bounding box center [705, 455] width 129 height 28
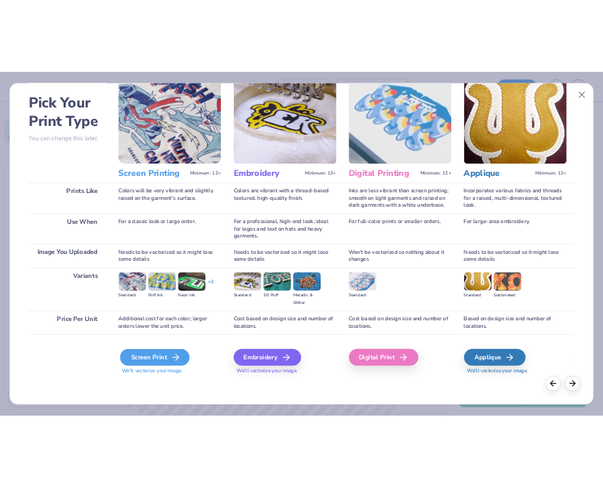
scroll to position [53, 0]
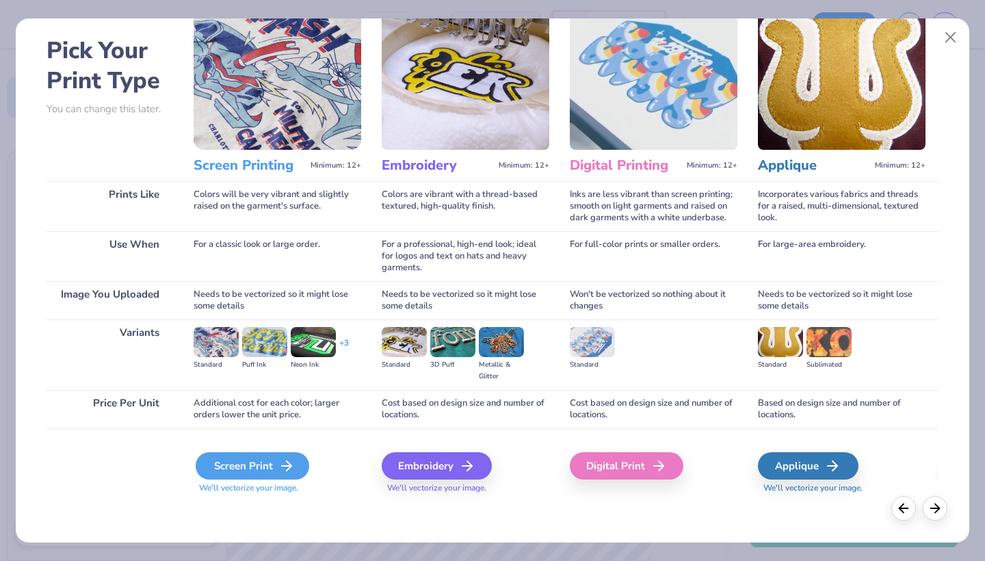
click at [211, 470] on div "Screen Print" at bounding box center [253, 465] width 114 height 27
click at [282, 468] on icon at bounding box center [286, 466] width 16 height 16
type textarea "x"
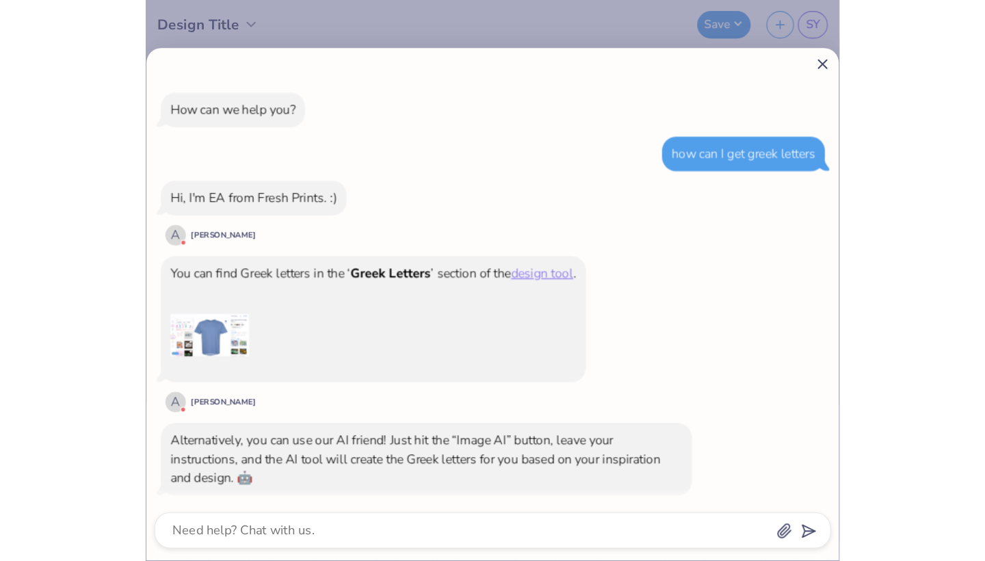
scroll to position [195, 0]
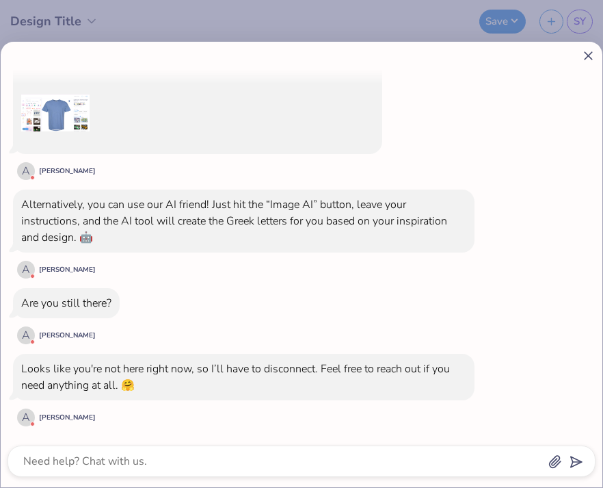
click at [589, 55] on line at bounding box center [589, 56] width 8 height 8
type textarea "x"
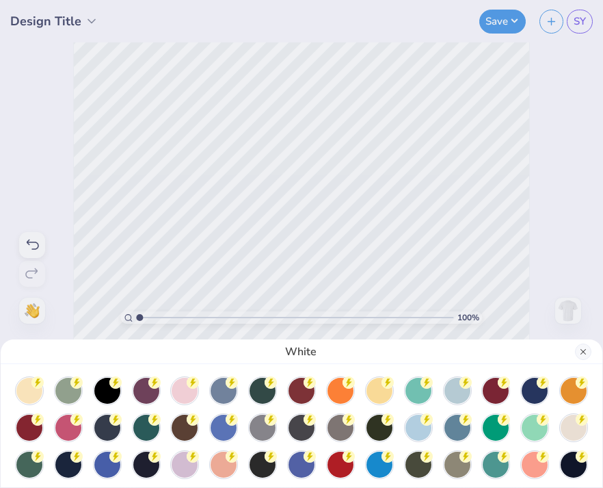
click at [579, 349] on button "Close" at bounding box center [583, 351] width 16 height 16
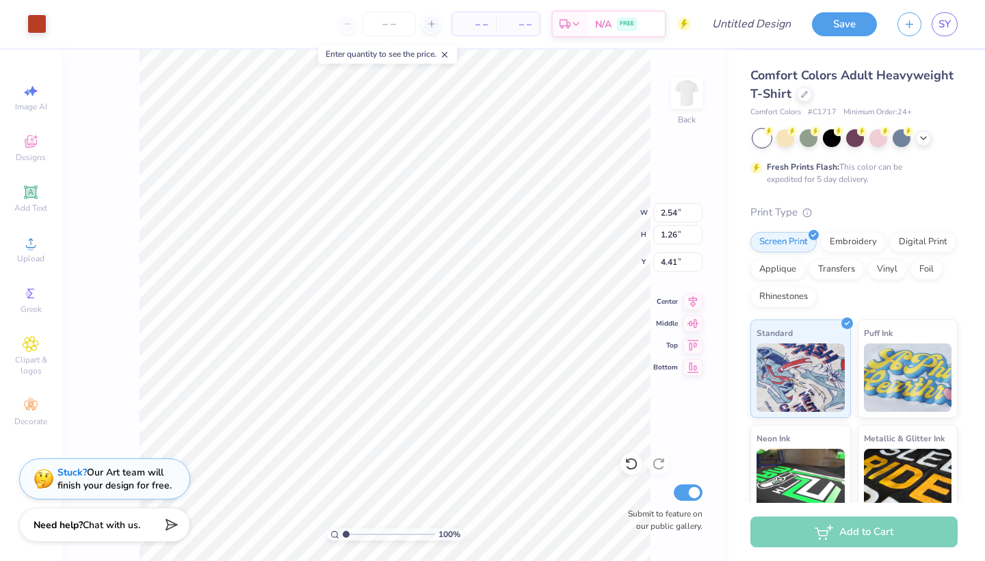
type input "4.49"
click at [33, 97] on icon at bounding box center [31, 91] width 16 height 16
select select "4"
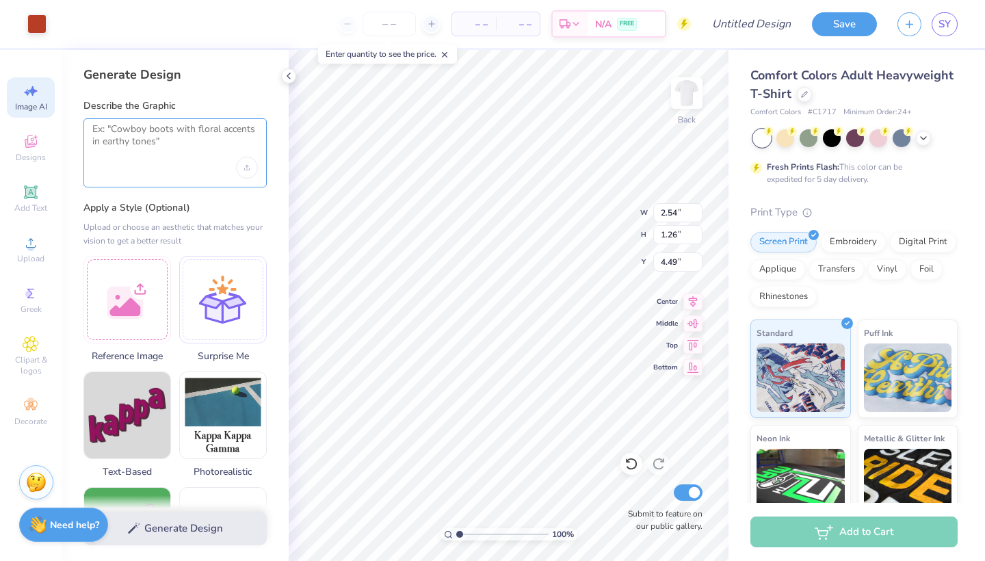
click at [159, 143] on textarea at bounding box center [174, 140] width 165 height 34
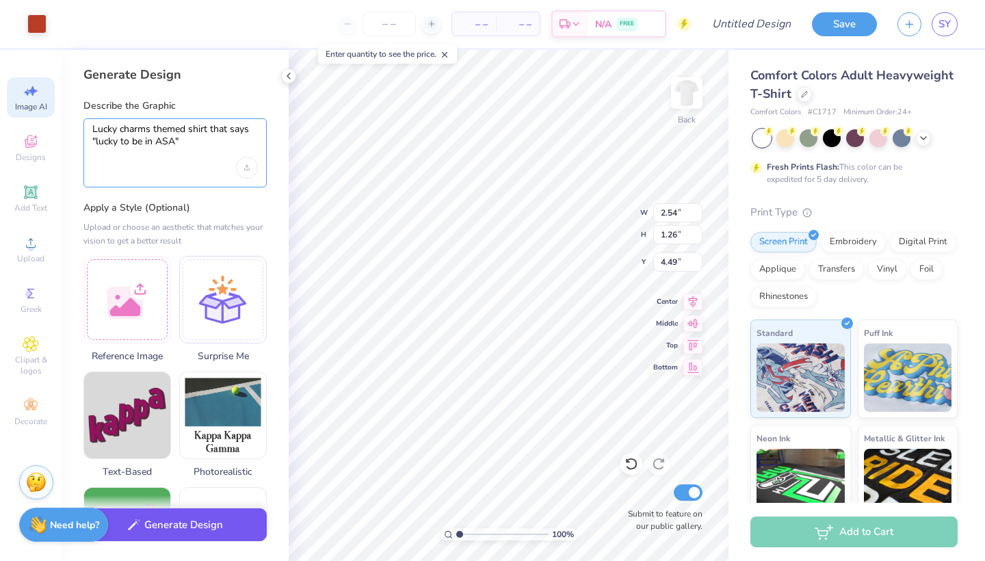
type textarea "Lucky charms themed shirt that says "lucky to be in ASA""
click at [153, 525] on button "Generate Design" at bounding box center [174, 525] width 183 height 34
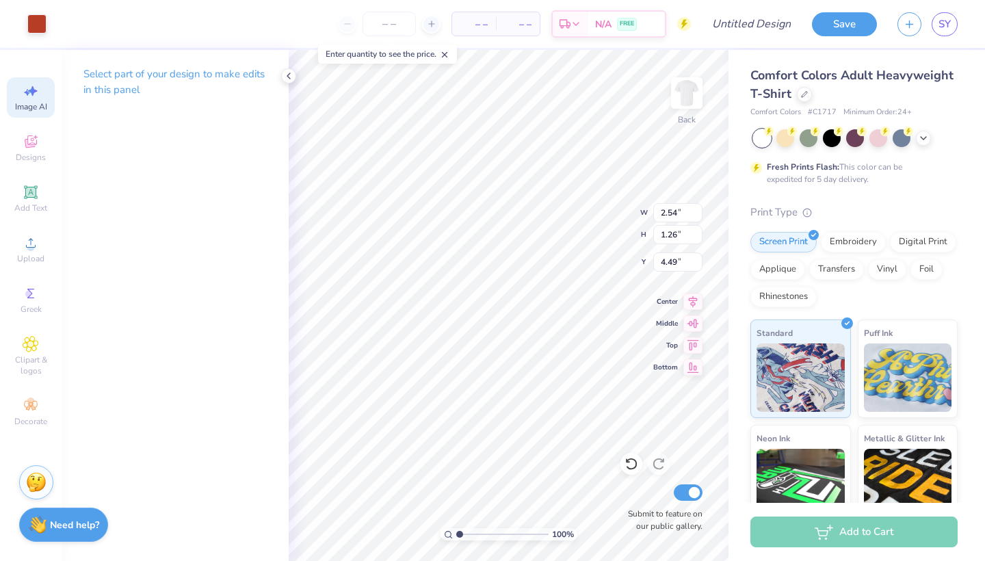
click at [35, 103] on span "Image AI" at bounding box center [31, 106] width 32 height 11
select select "4"
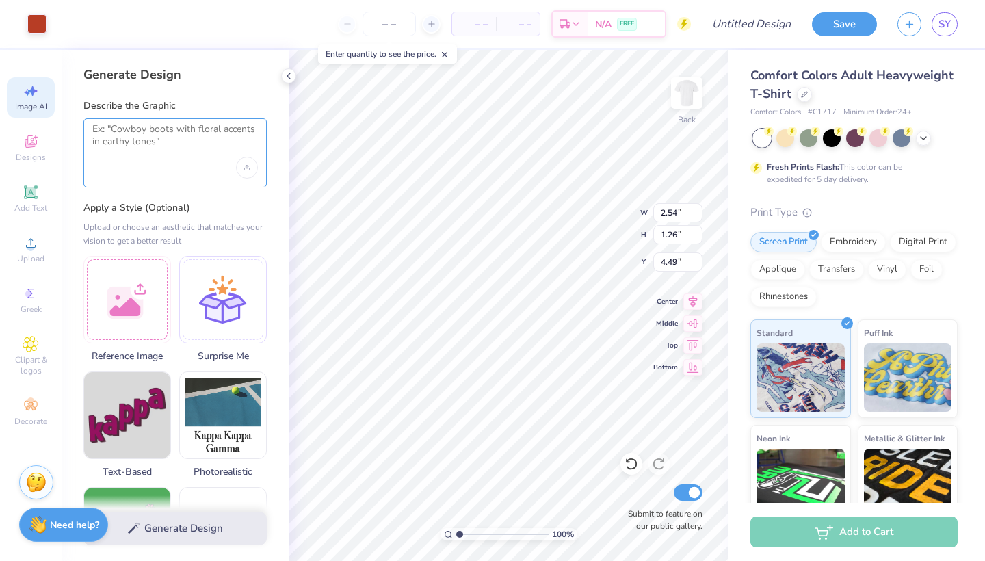
click at [176, 137] on textarea at bounding box center [174, 140] width 165 height 34
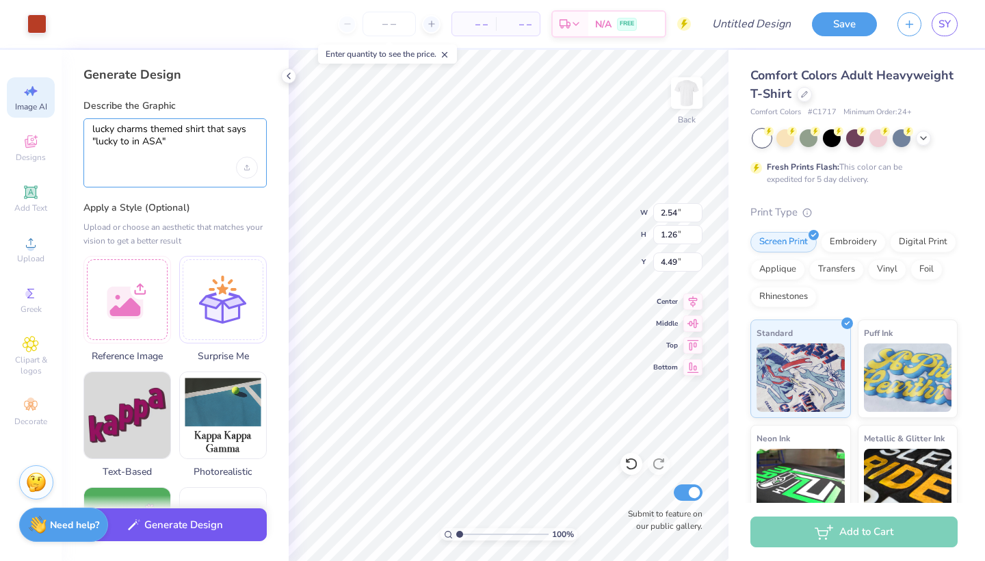
type textarea "lucky charms themed shirt that says "lucky to in ASA""
click at [169, 532] on button "Generate Design" at bounding box center [174, 525] width 183 height 34
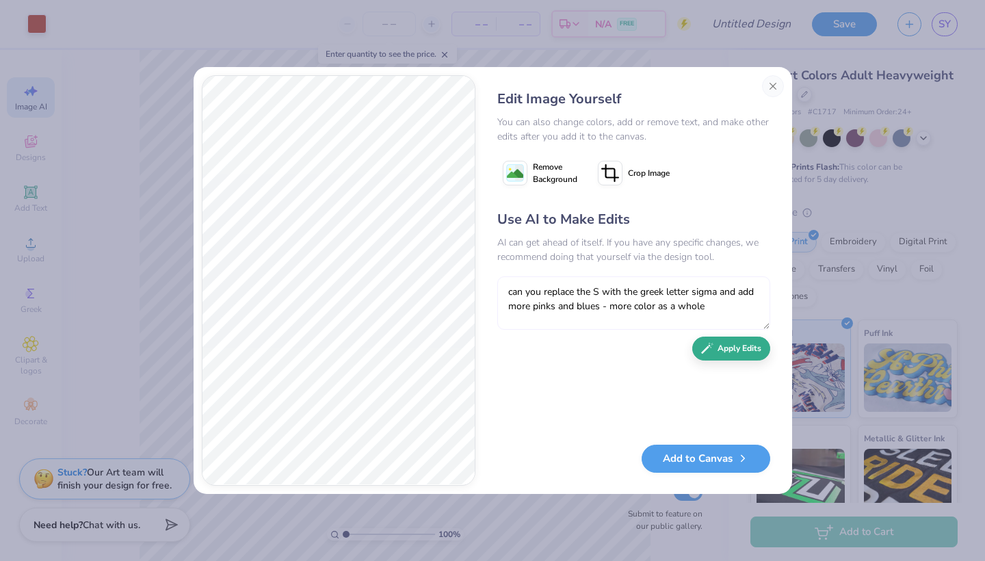
type textarea "can you replace the S with the greek letter sigma and add more pinks and blues …"
click at [731, 353] on button "Apply Edits" at bounding box center [731, 348] width 78 height 24
